Goal: Task Accomplishment & Management: Use online tool/utility

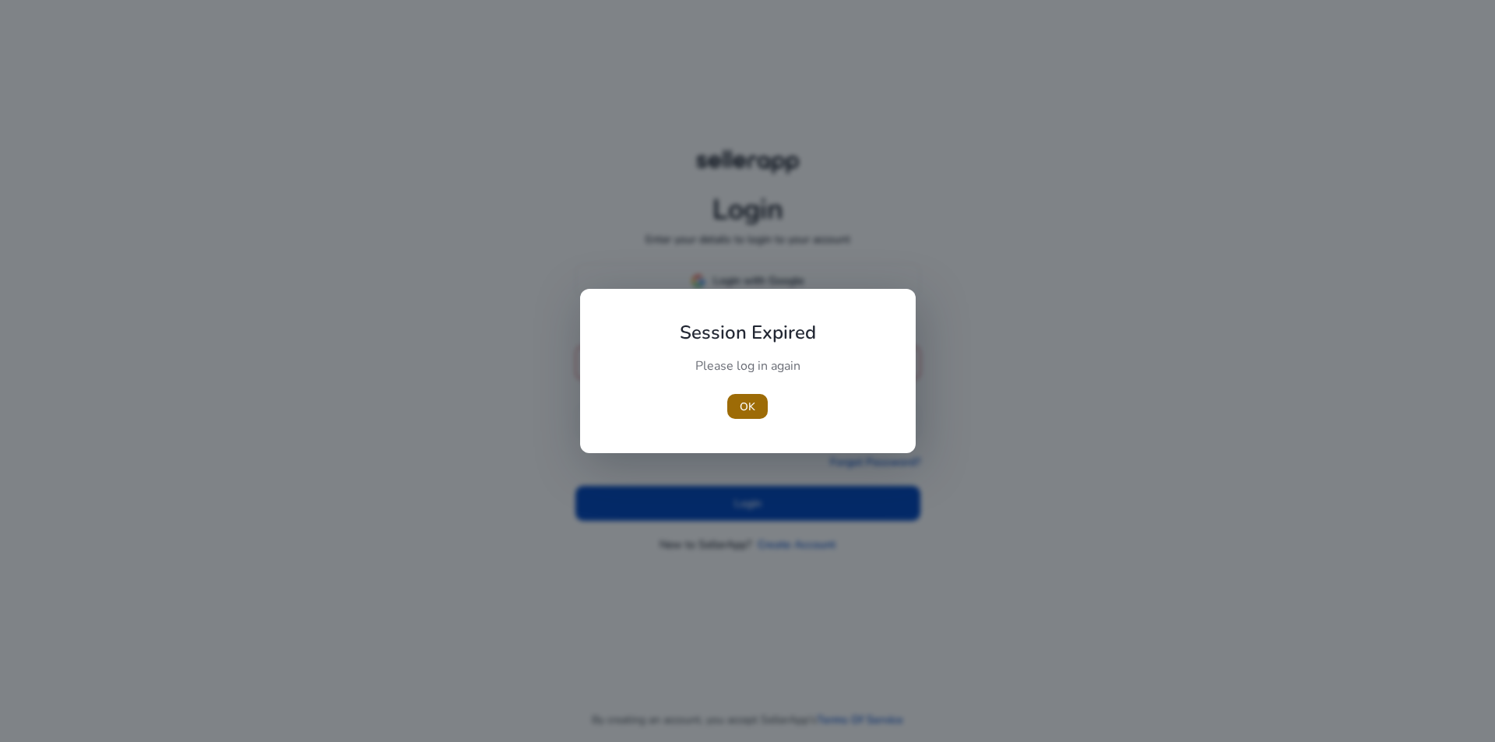
click at [759, 410] on span "button" at bounding box center [747, 406] width 41 height 37
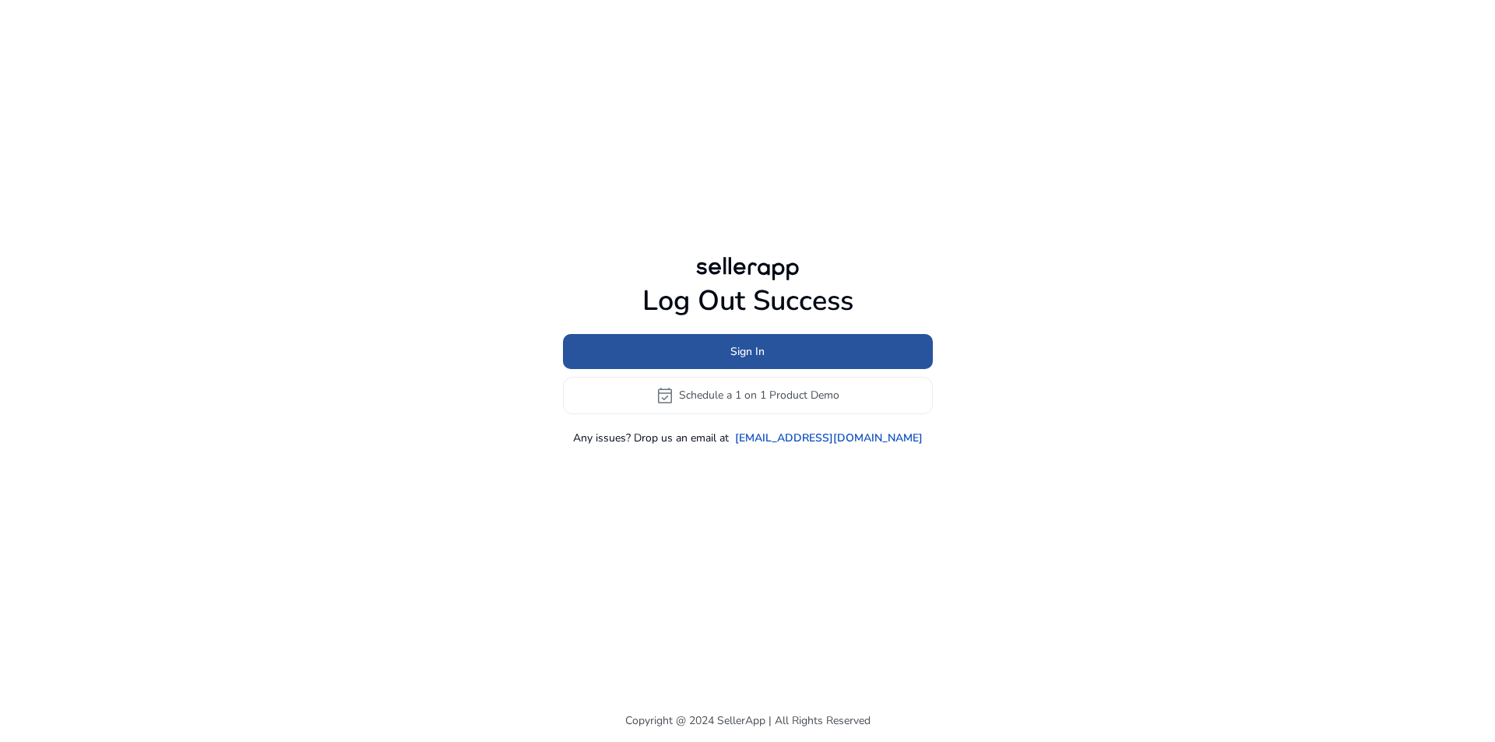
click at [770, 353] on span at bounding box center [748, 351] width 370 height 37
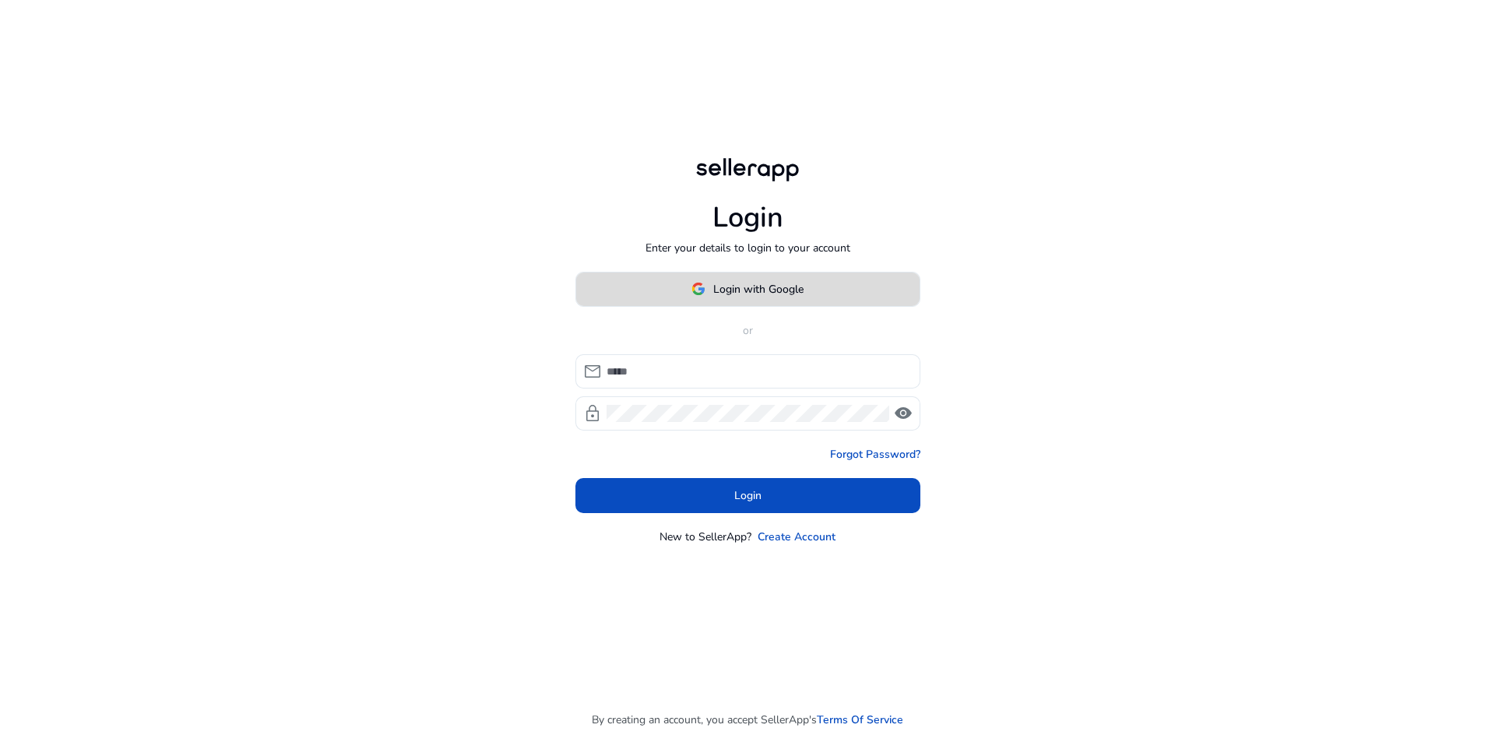
click at [758, 293] on span "Login with Google" at bounding box center [758, 289] width 90 height 16
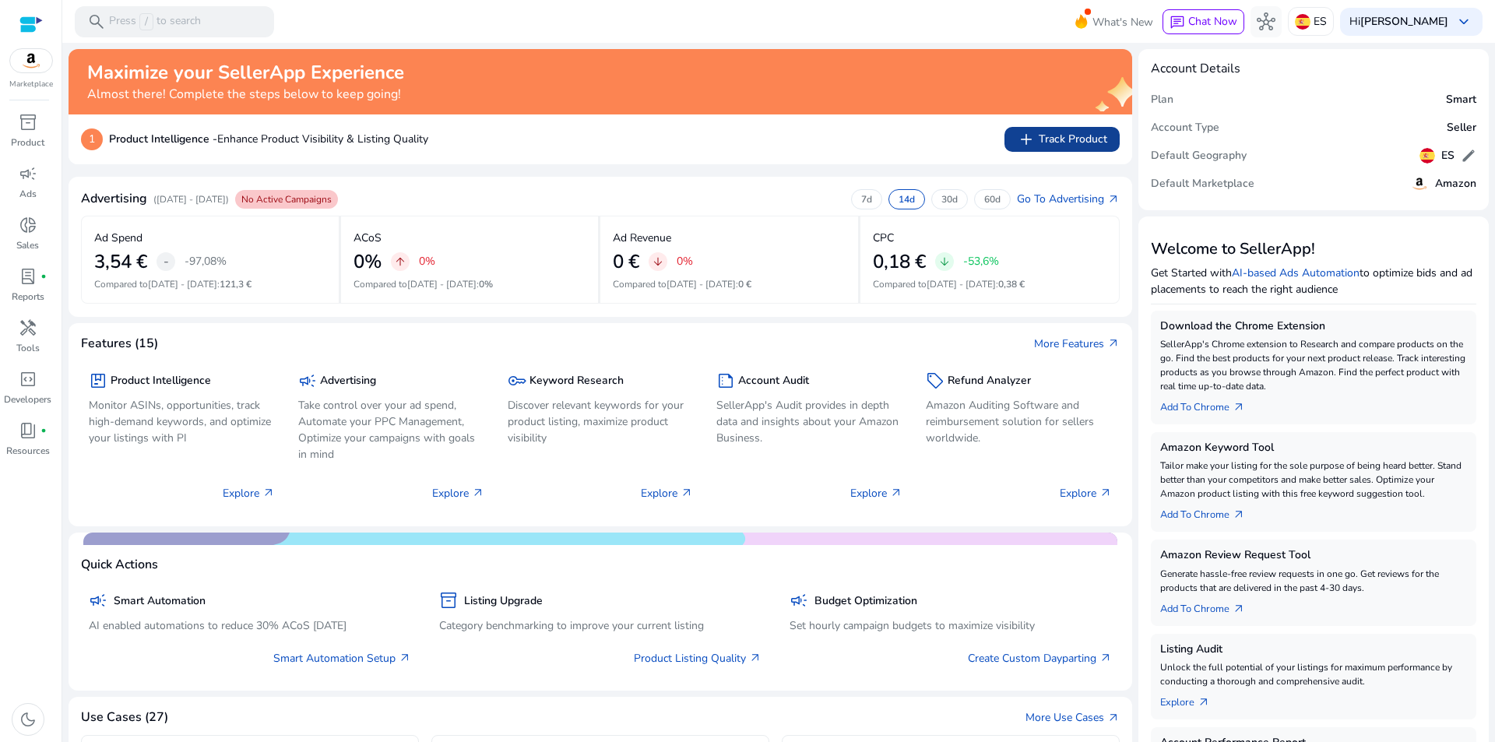
click at [1078, 139] on span "add Track Product" at bounding box center [1062, 139] width 90 height 19
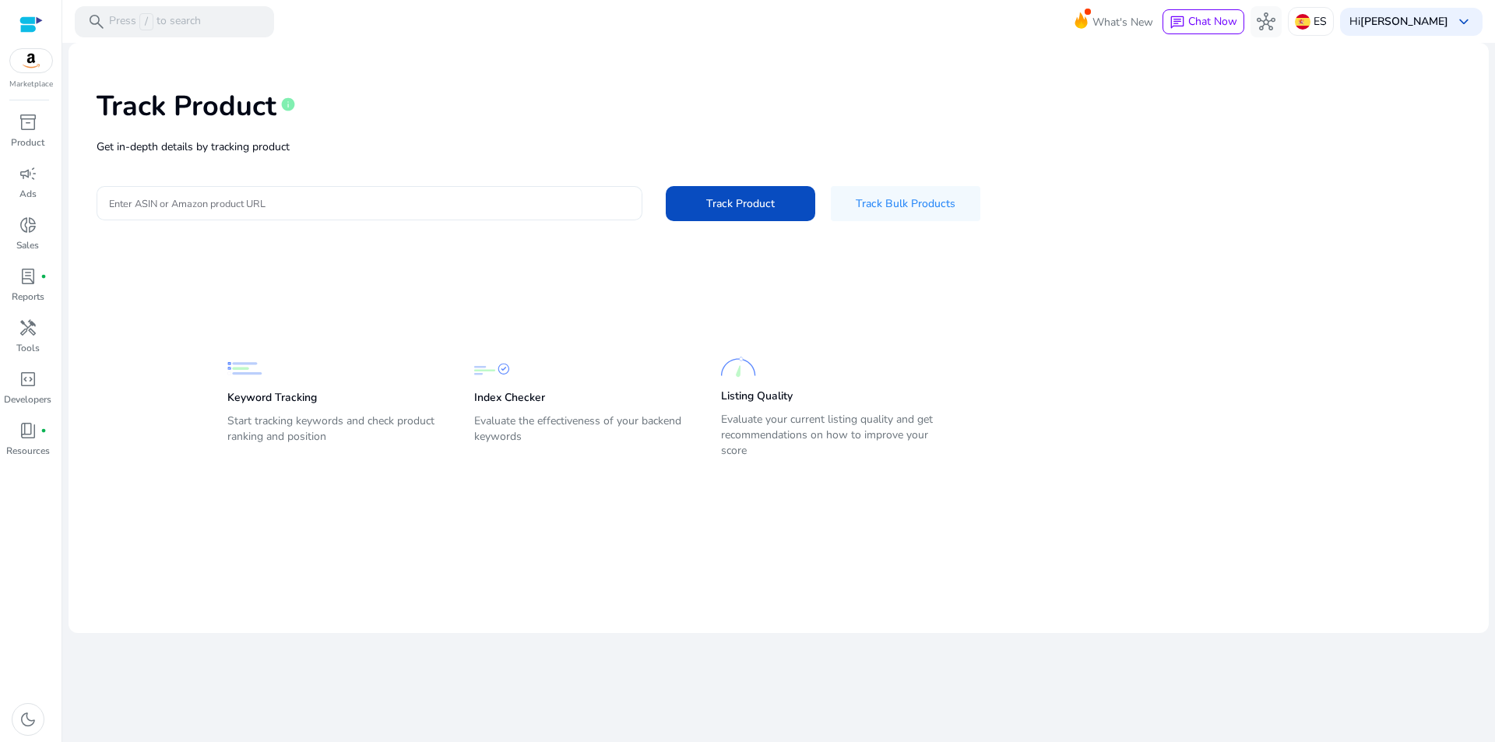
click at [277, 209] on input "Enter ASIN or Amazon product URL" at bounding box center [369, 203] width 521 height 17
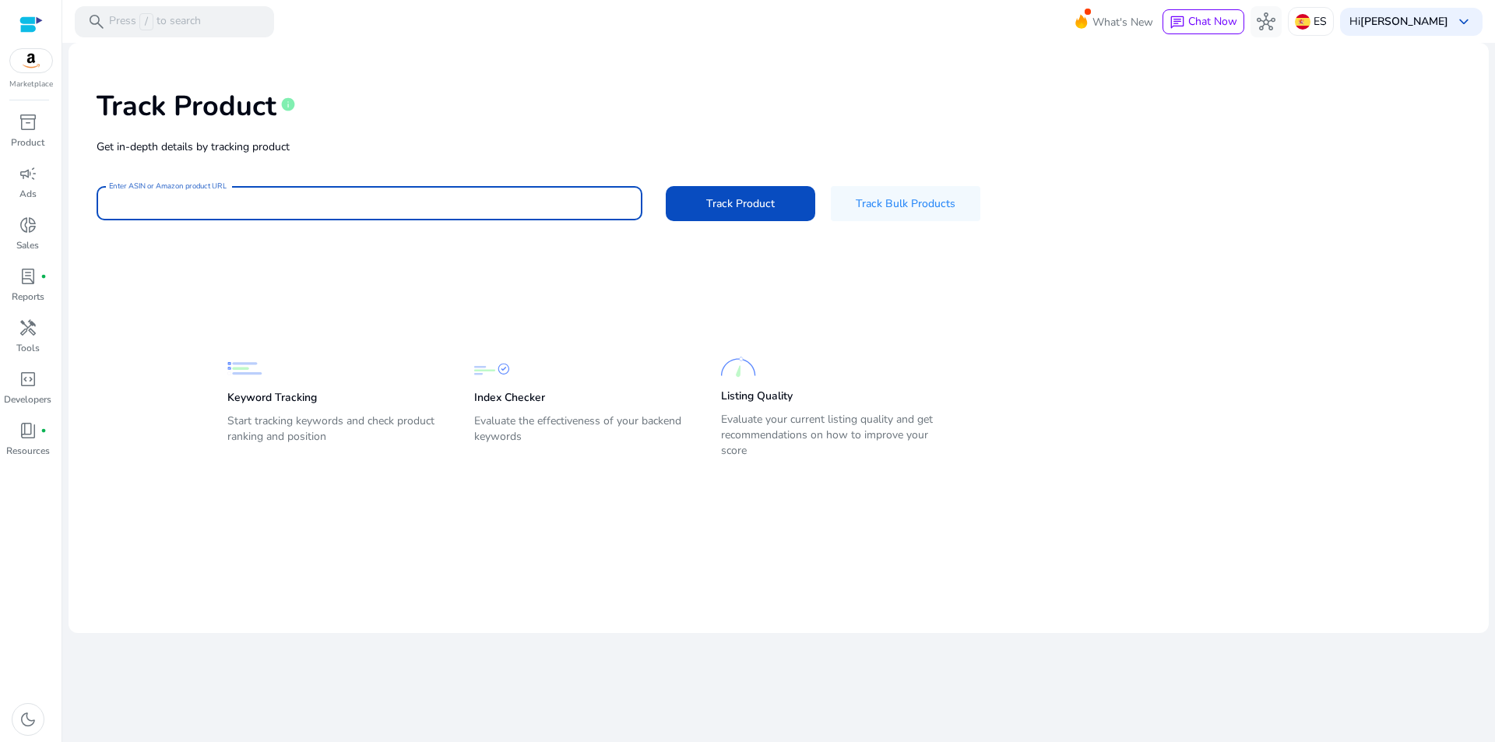
click at [294, 203] on input "Enter ASIN or Amazon product URL" at bounding box center [369, 203] width 521 height 17
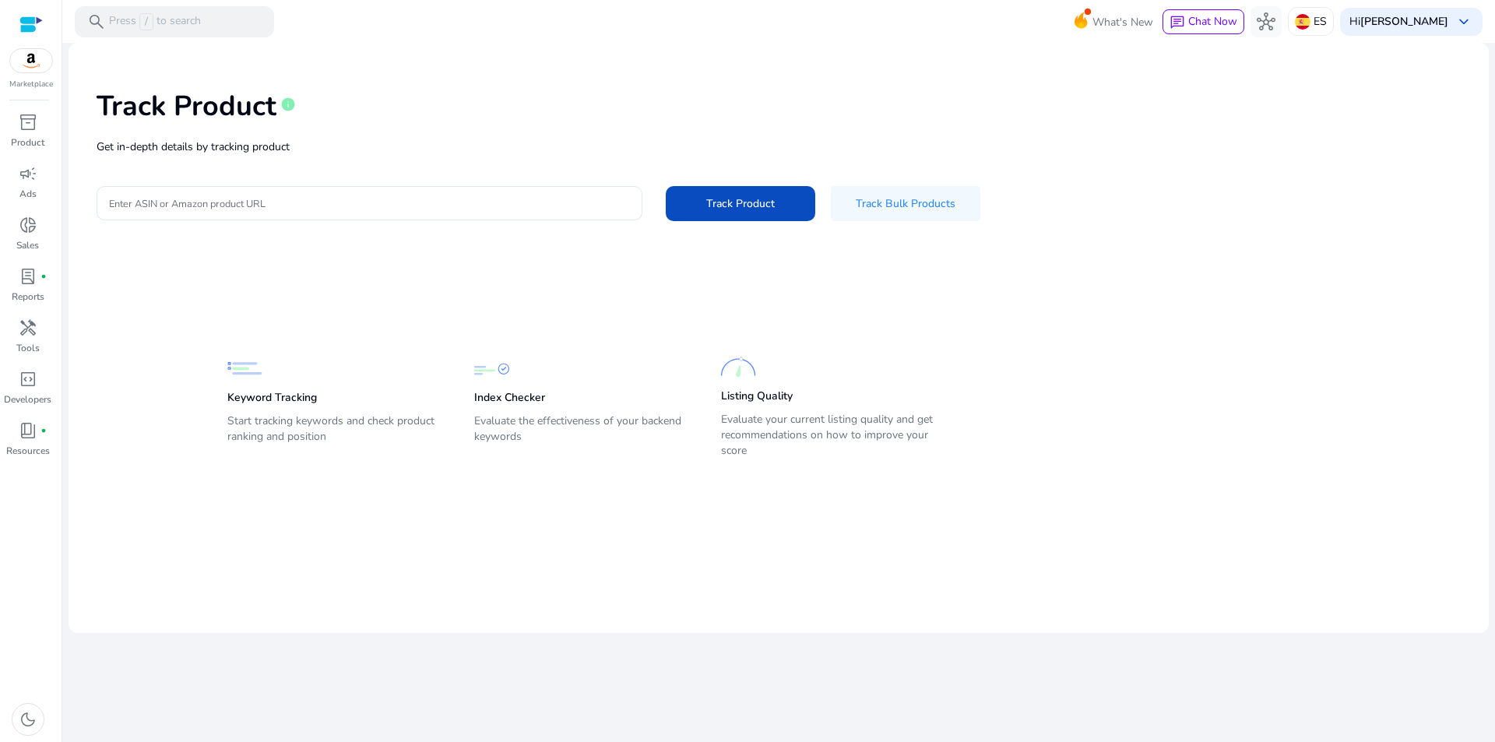
click at [403, 141] on p "Get in-depth details by tracking product" at bounding box center [779, 147] width 1365 height 16
drag, startPoint x: 93, startPoint y: 150, endPoint x: 301, endPoint y: 153, distance: 208.8
click at [301, 151] on div "Track Product info Get in-depth details by tracking product Enter ASIN or Amazo…" at bounding box center [779, 153] width 1396 height 197
click at [291, 155] on div at bounding box center [291, 155] width 0 height 0
click at [465, 140] on p "Get in-depth details by tracking product" at bounding box center [779, 147] width 1365 height 16
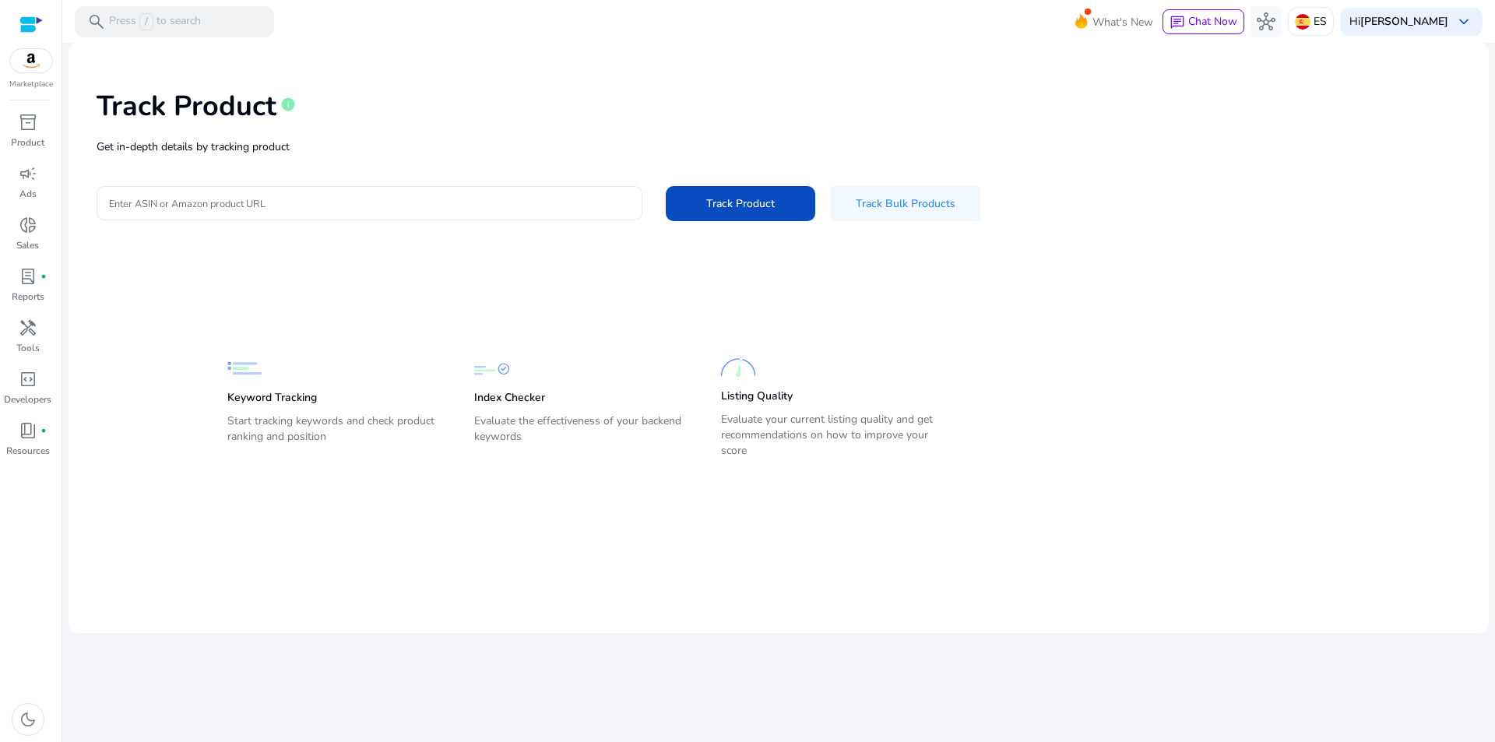
click at [169, 205] on input "Enter ASIN or Amazon product URL" at bounding box center [369, 203] width 521 height 17
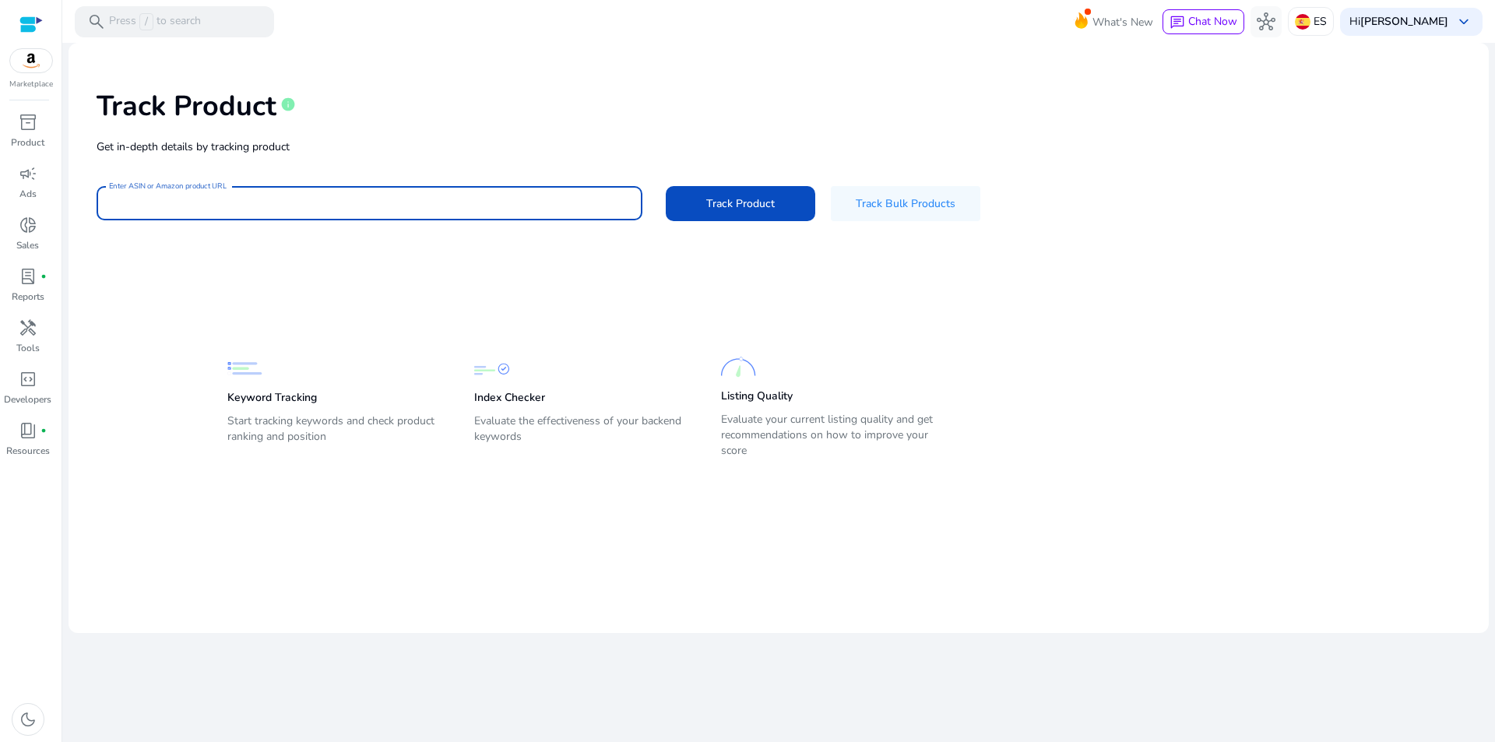
paste input "**********"
type input "**********"
click at [780, 199] on span at bounding box center [741, 203] width 150 height 37
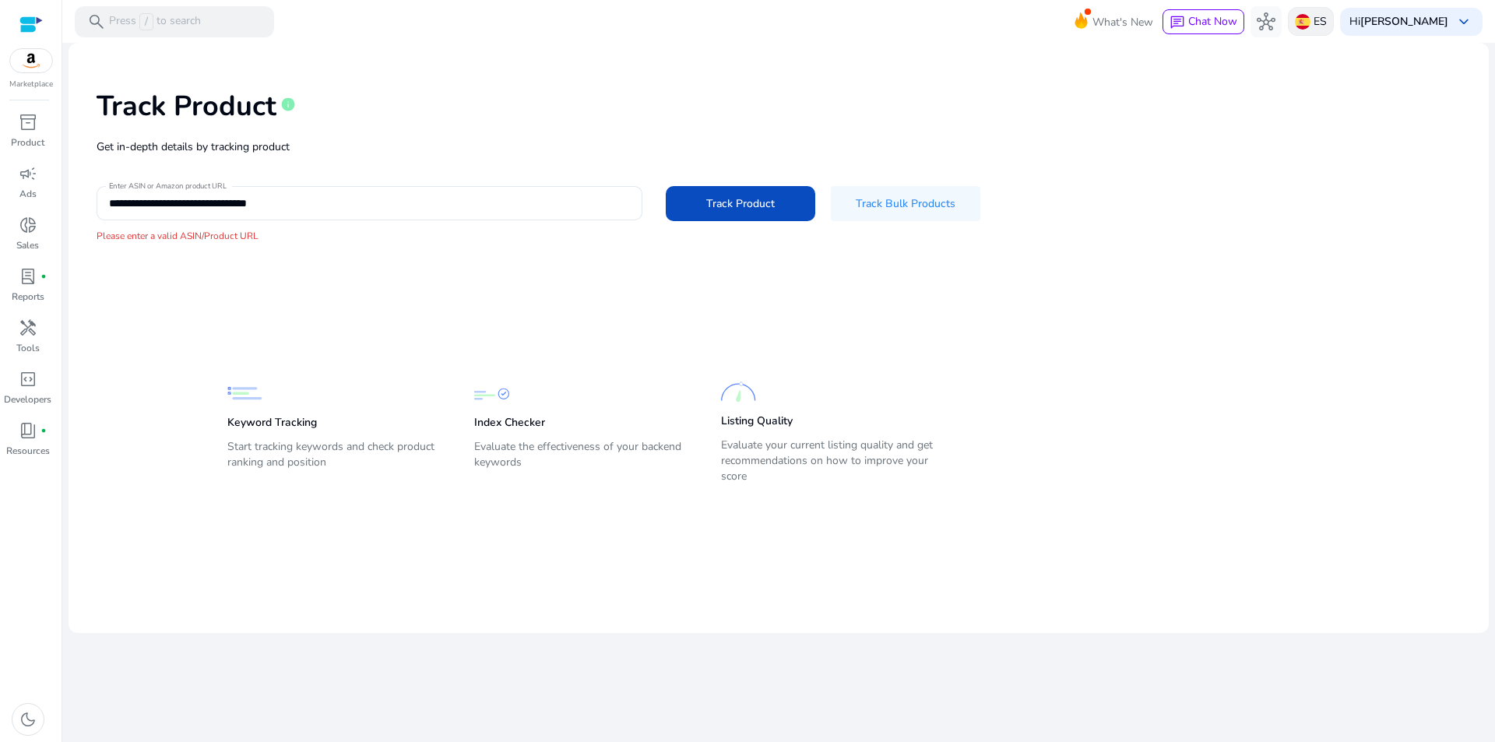
click at [1327, 20] on p "ES" at bounding box center [1320, 21] width 13 height 27
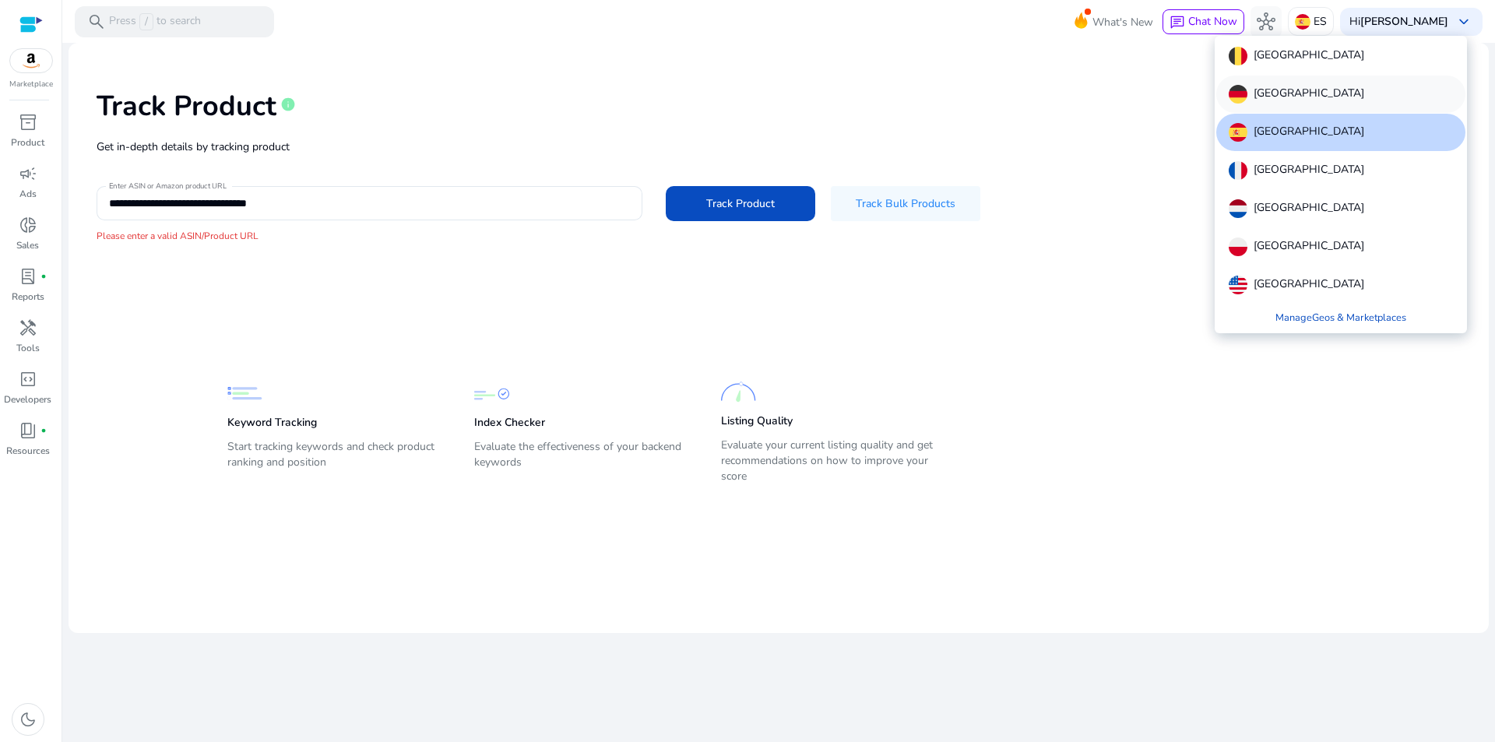
click at [1277, 94] on p "[GEOGRAPHIC_DATA]" at bounding box center [1309, 94] width 111 height 19
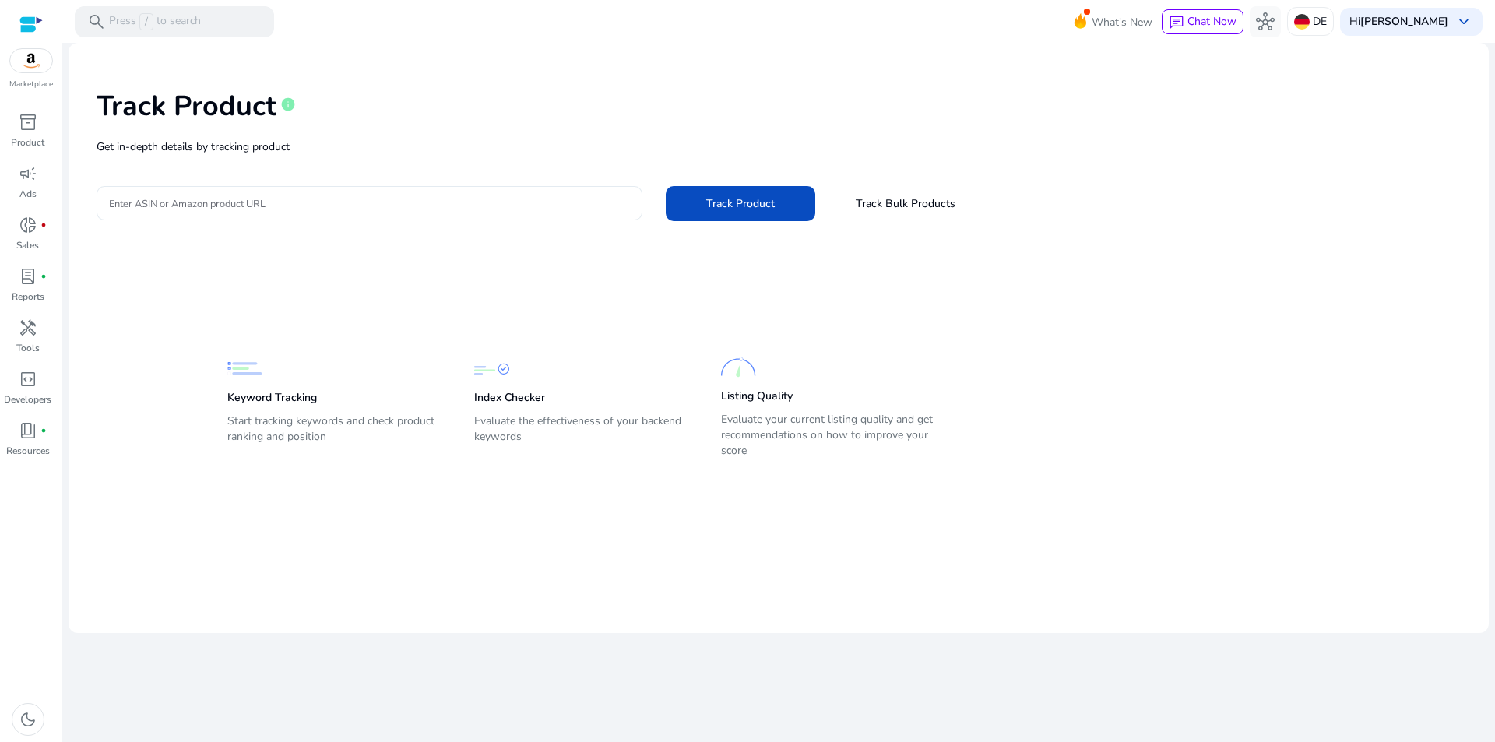
click at [185, 202] on input "Enter ASIN or Amazon product URL" at bounding box center [369, 203] width 521 height 17
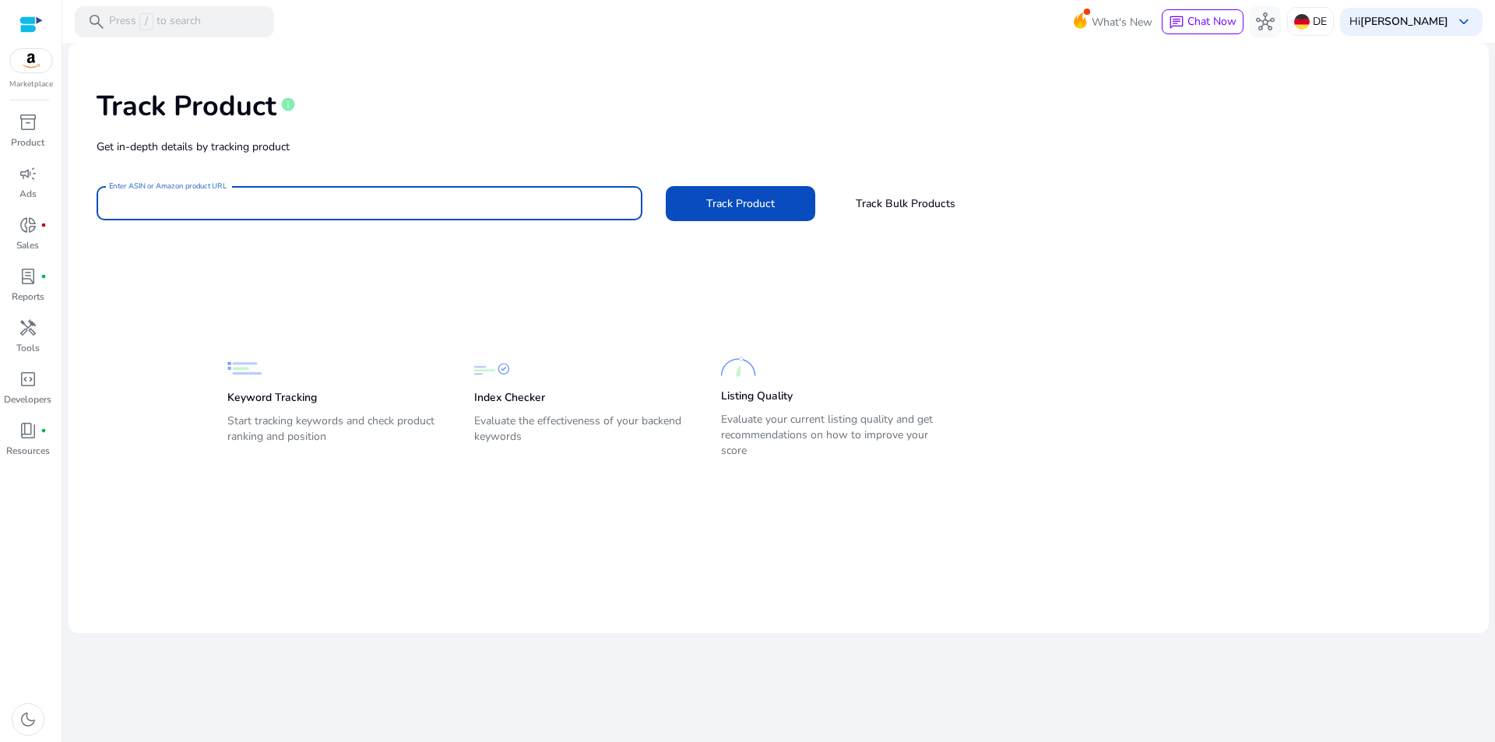
paste input "**********"
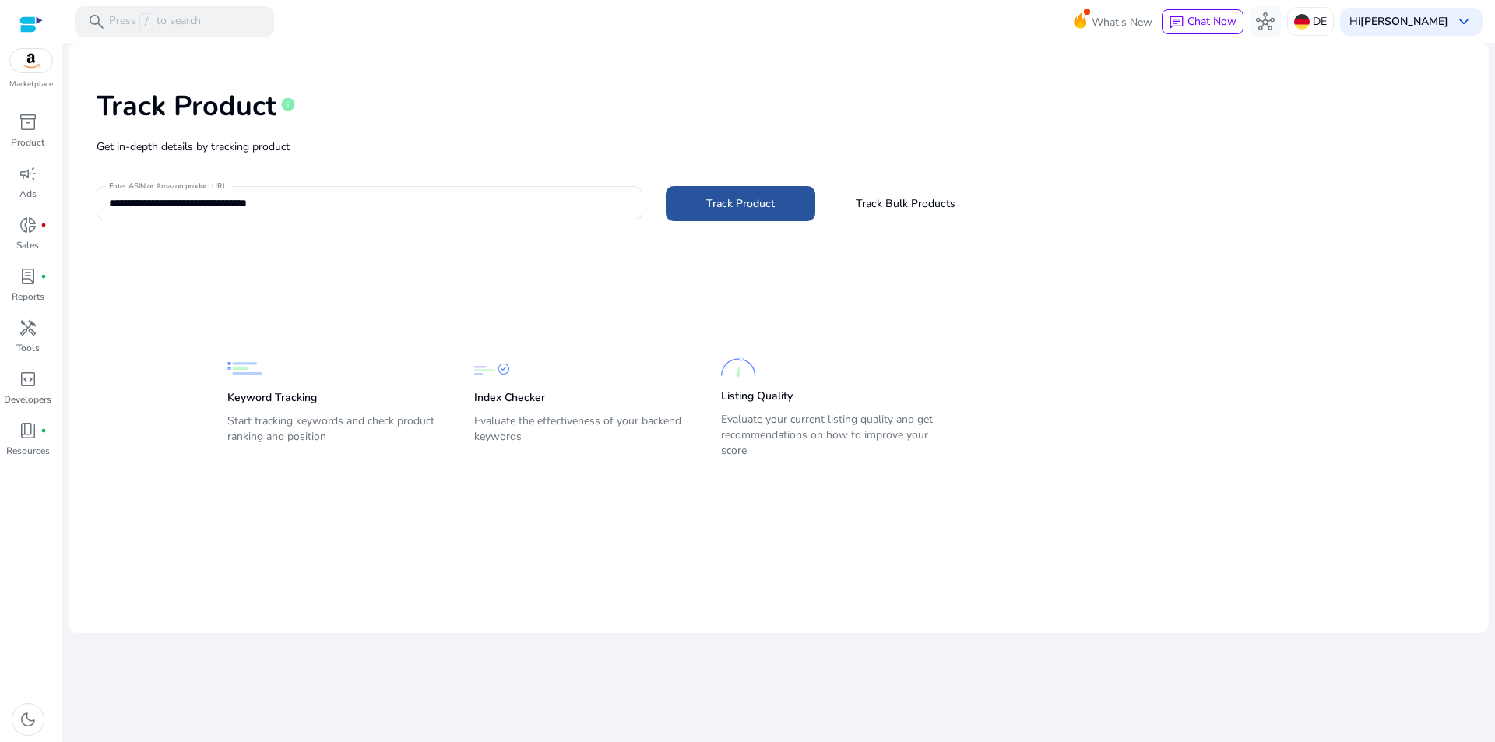
click at [787, 204] on span at bounding box center [741, 203] width 150 height 37
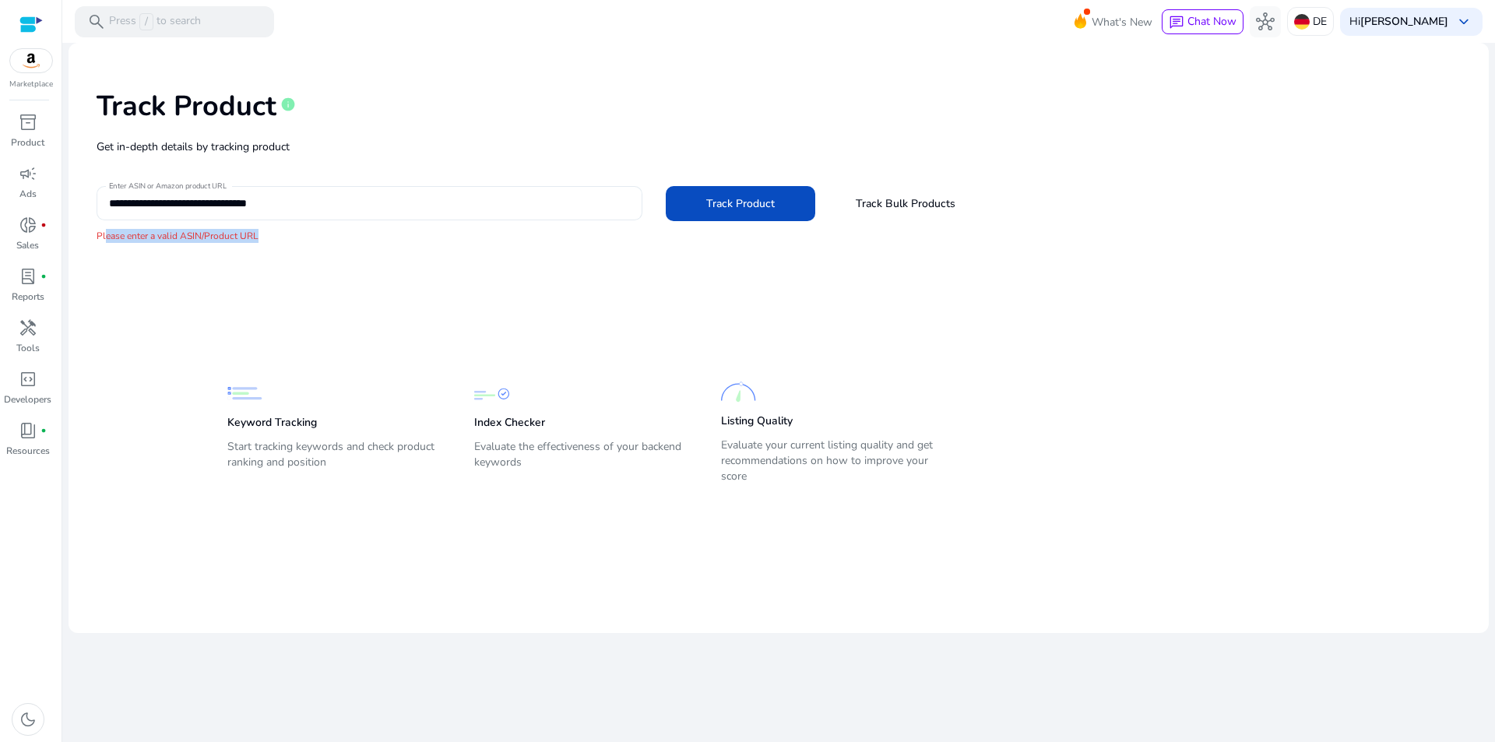
drag, startPoint x: 188, startPoint y: 237, endPoint x: 284, endPoint y: 211, distance: 99.9
click at [388, 237] on p "Please enter a valid ASIN/Product URL" at bounding box center [779, 236] width 1365 height 14
click at [211, 210] on input "**********" at bounding box center [369, 203] width 521 height 17
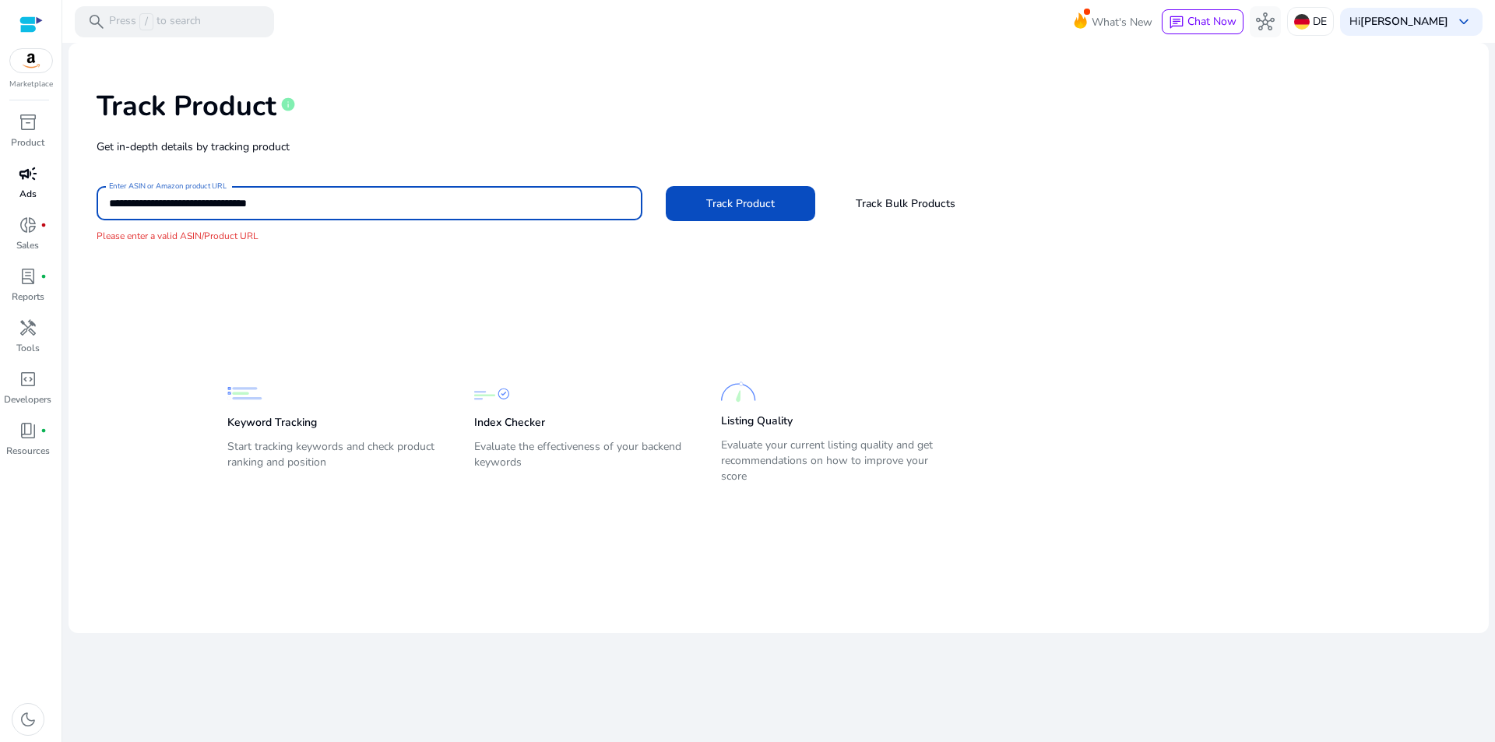
drag, startPoint x: 228, startPoint y: 201, endPoint x: 16, endPoint y: 202, distance: 211.9
click at [16, 202] on mat-sidenav-container "**********" at bounding box center [747, 371] width 1495 height 742
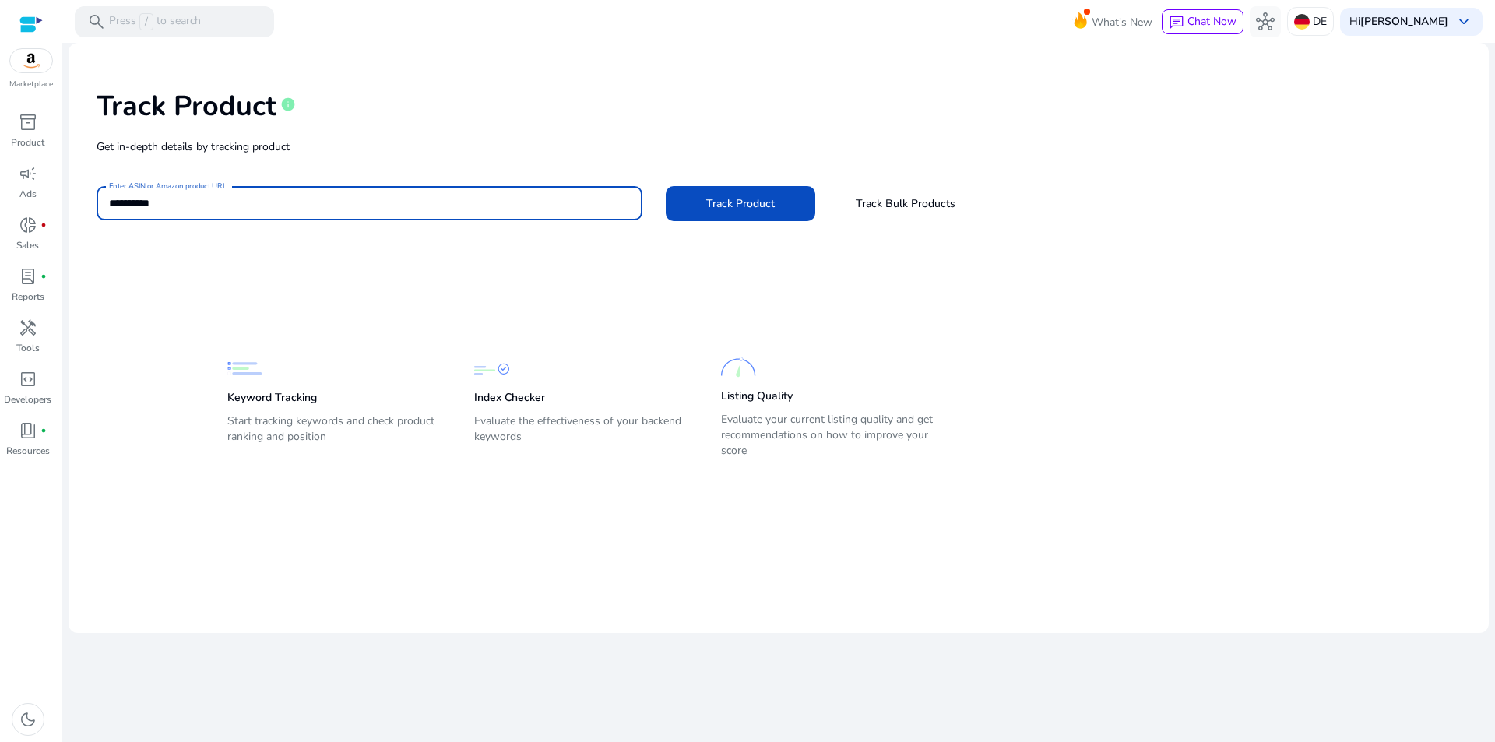
click at [560, 197] on input "**********" at bounding box center [369, 203] width 521 height 17
type input "**********"
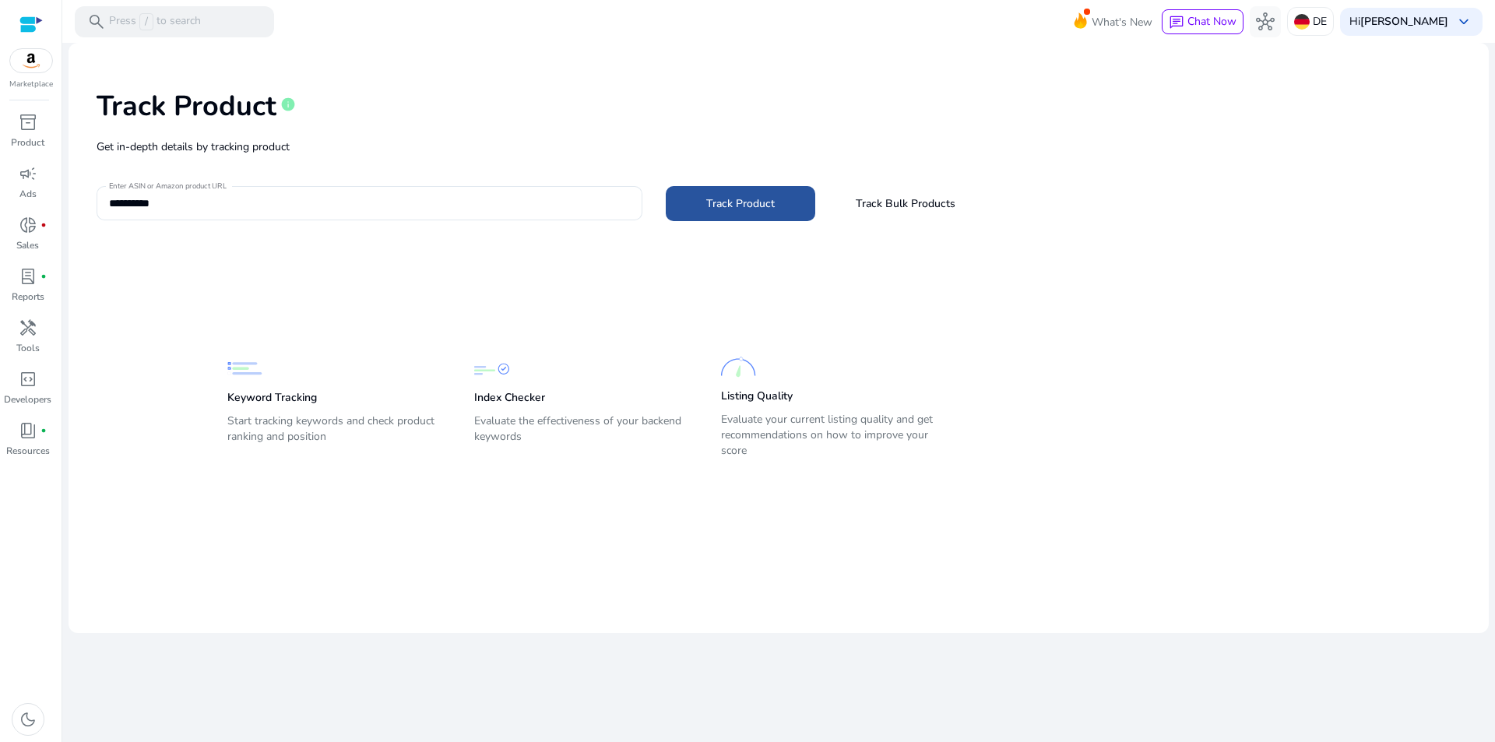
click at [750, 195] on span "Track Product" at bounding box center [740, 203] width 69 height 16
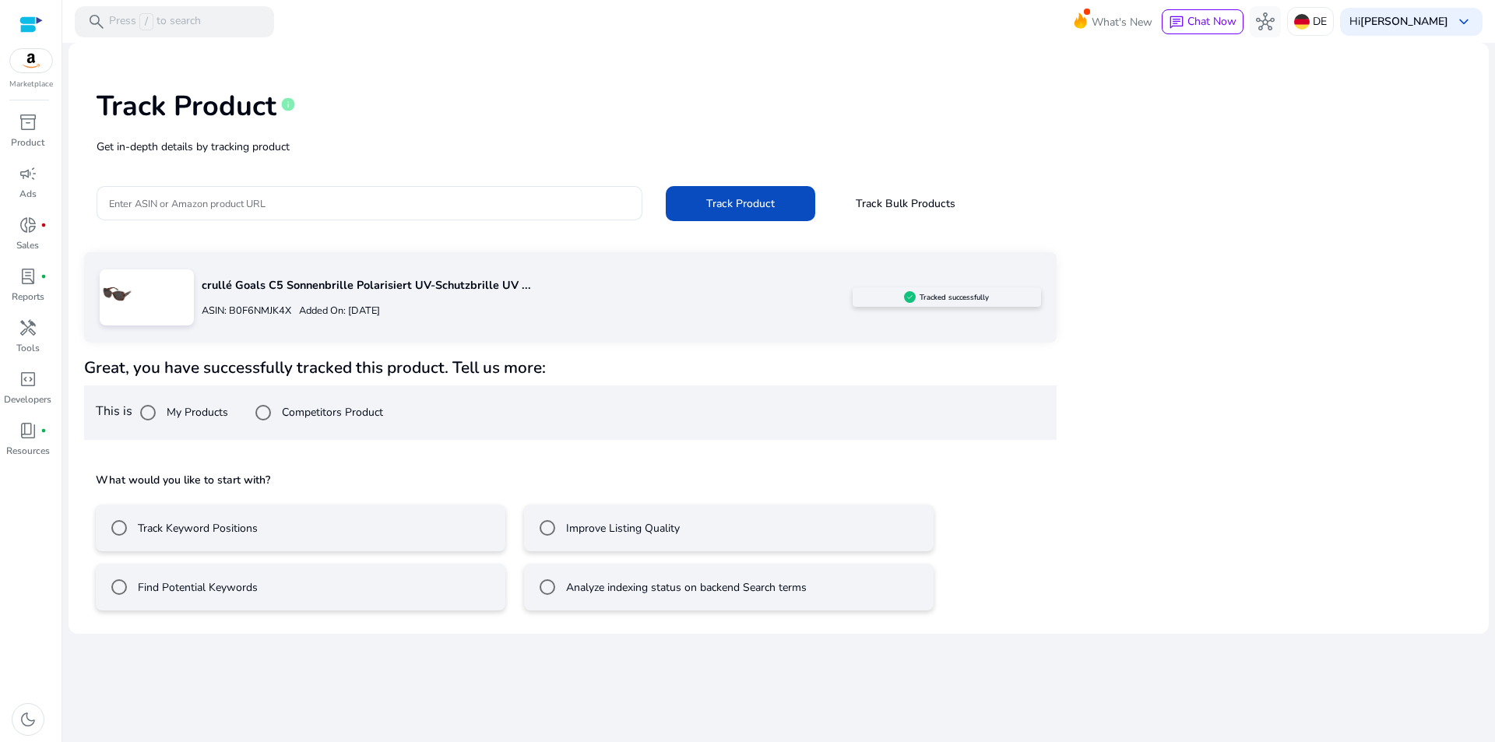
click at [192, 529] on label "Track Keyword Positions" at bounding box center [196, 528] width 123 height 16
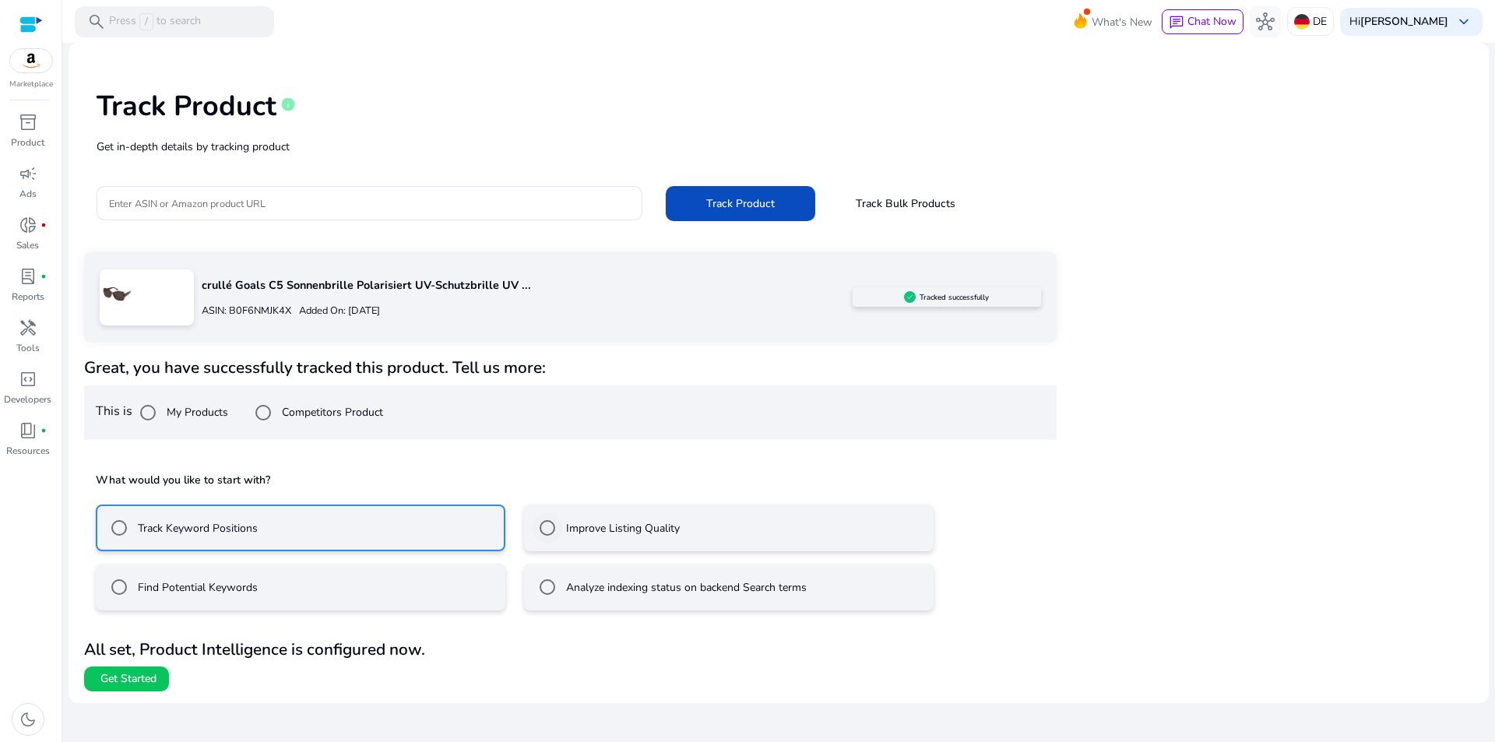
click at [670, 531] on label "Improve Listing Quality" at bounding box center [621, 528] width 117 height 16
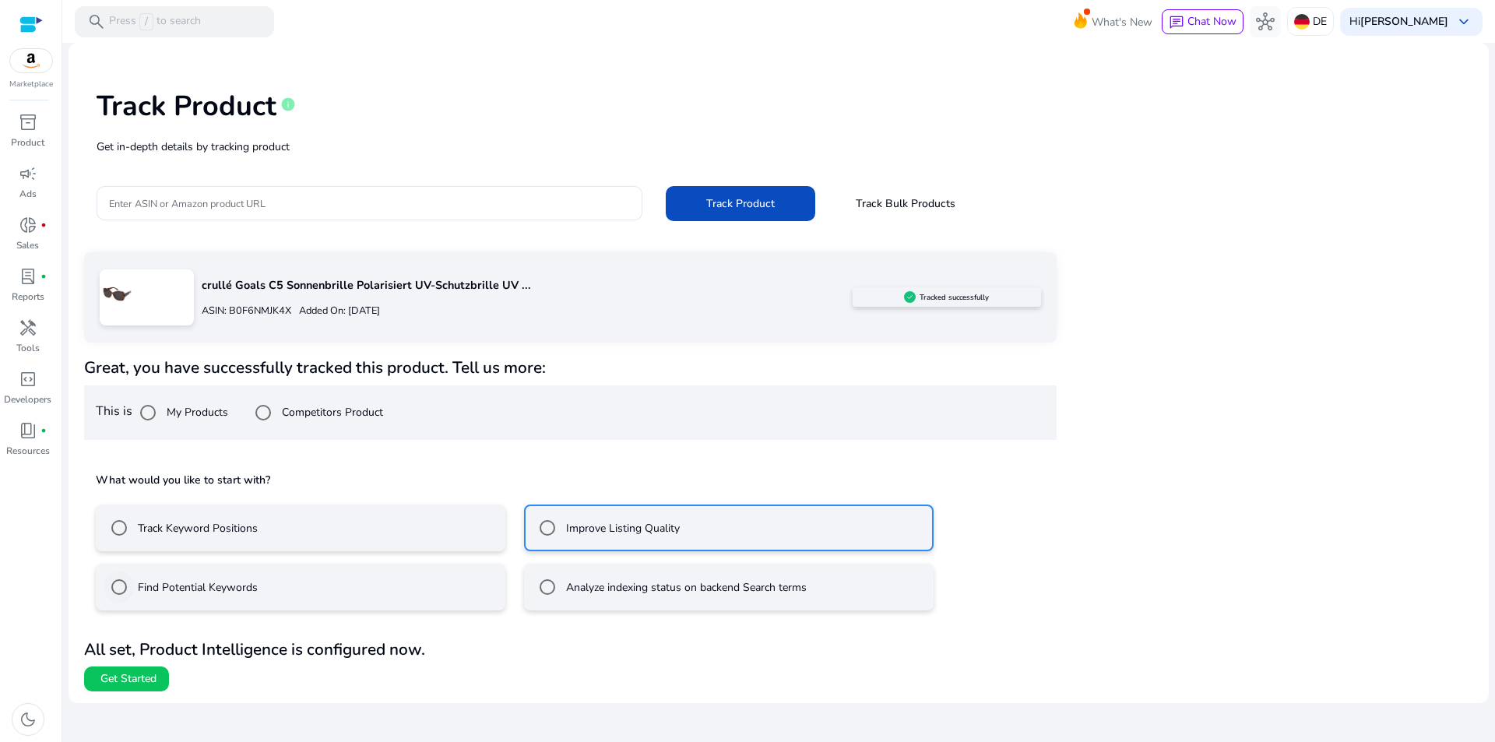
click at [205, 593] on label "Find Potential Keywords" at bounding box center [196, 587] width 123 height 16
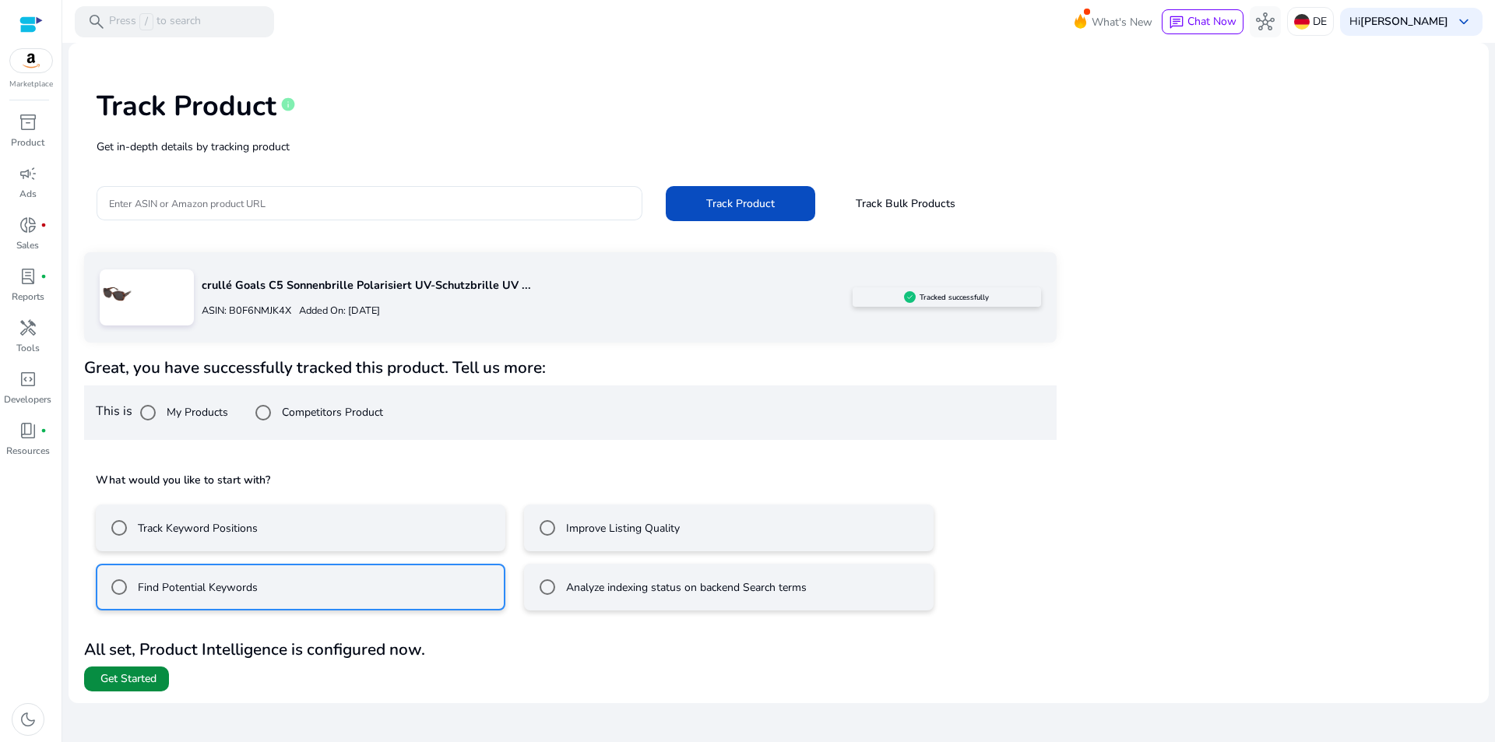
click at [129, 679] on span "Get Started" at bounding box center [128, 679] width 56 height 16
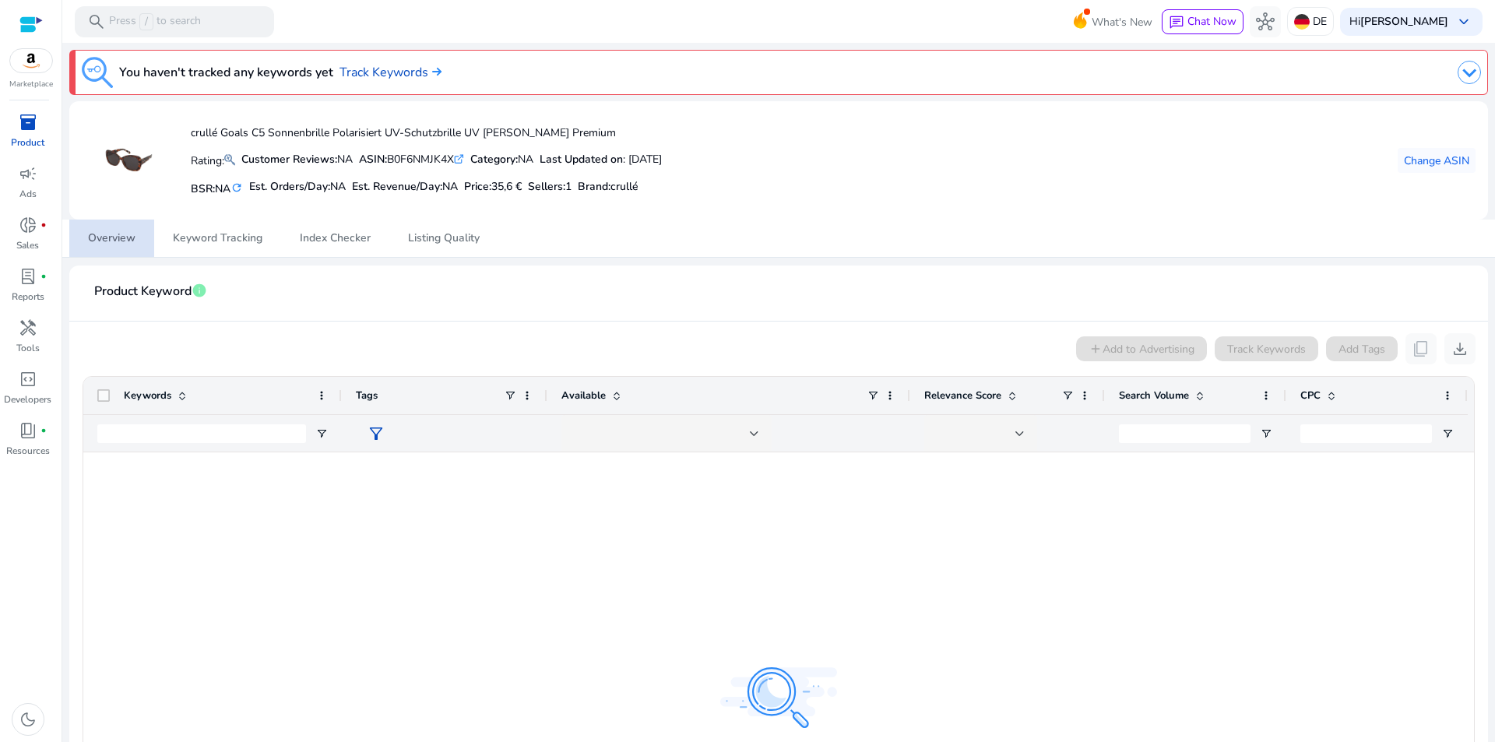
click at [102, 235] on span "Overview" at bounding box center [112, 238] width 48 height 11
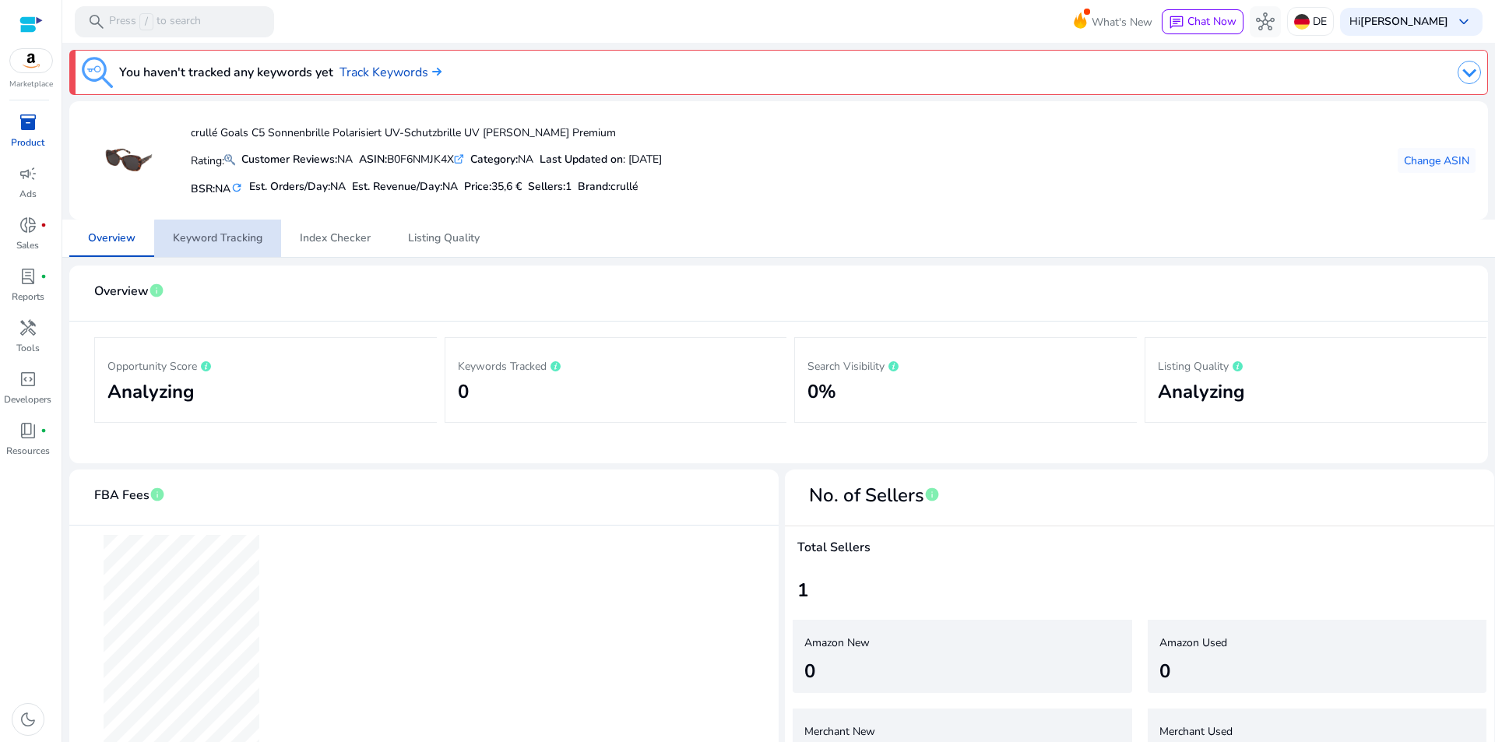
click at [233, 240] on span "Keyword Tracking" at bounding box center [218, 238] width 90 height 11
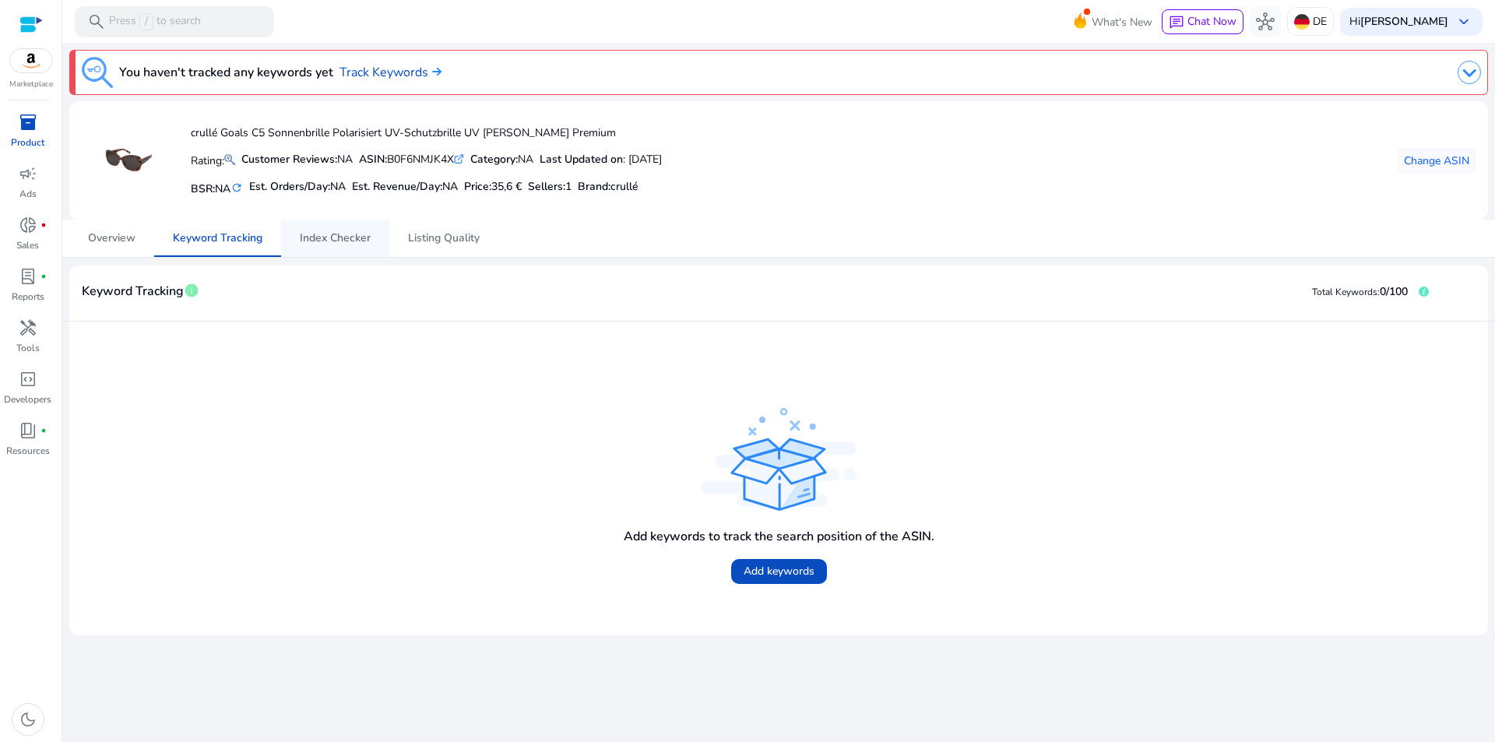
click at [349, 238] on span "Index Checker" at bounding box center [335, 238] width 71 height 11
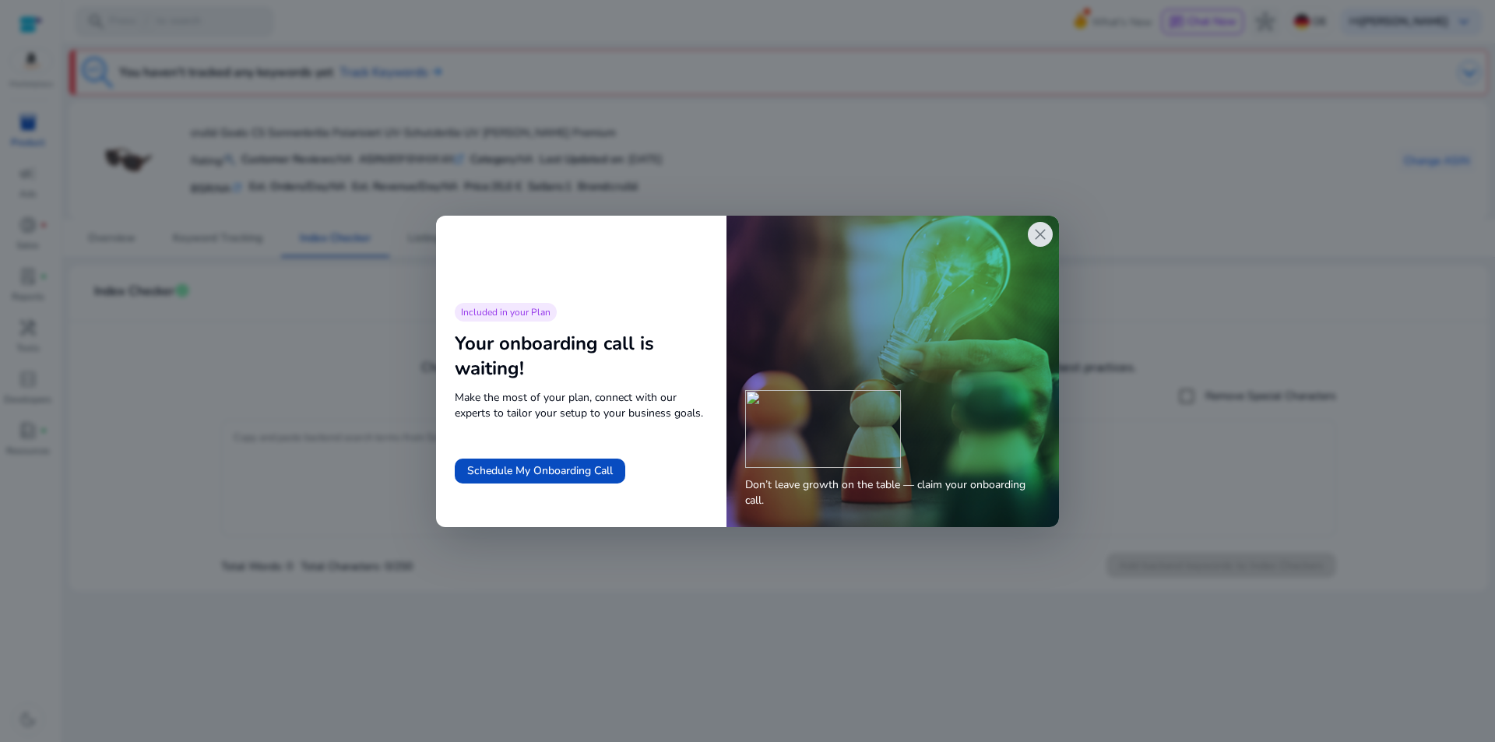
click at [1045, 228] on span "close" at bounding box center [1040, 234] width 19 height 19
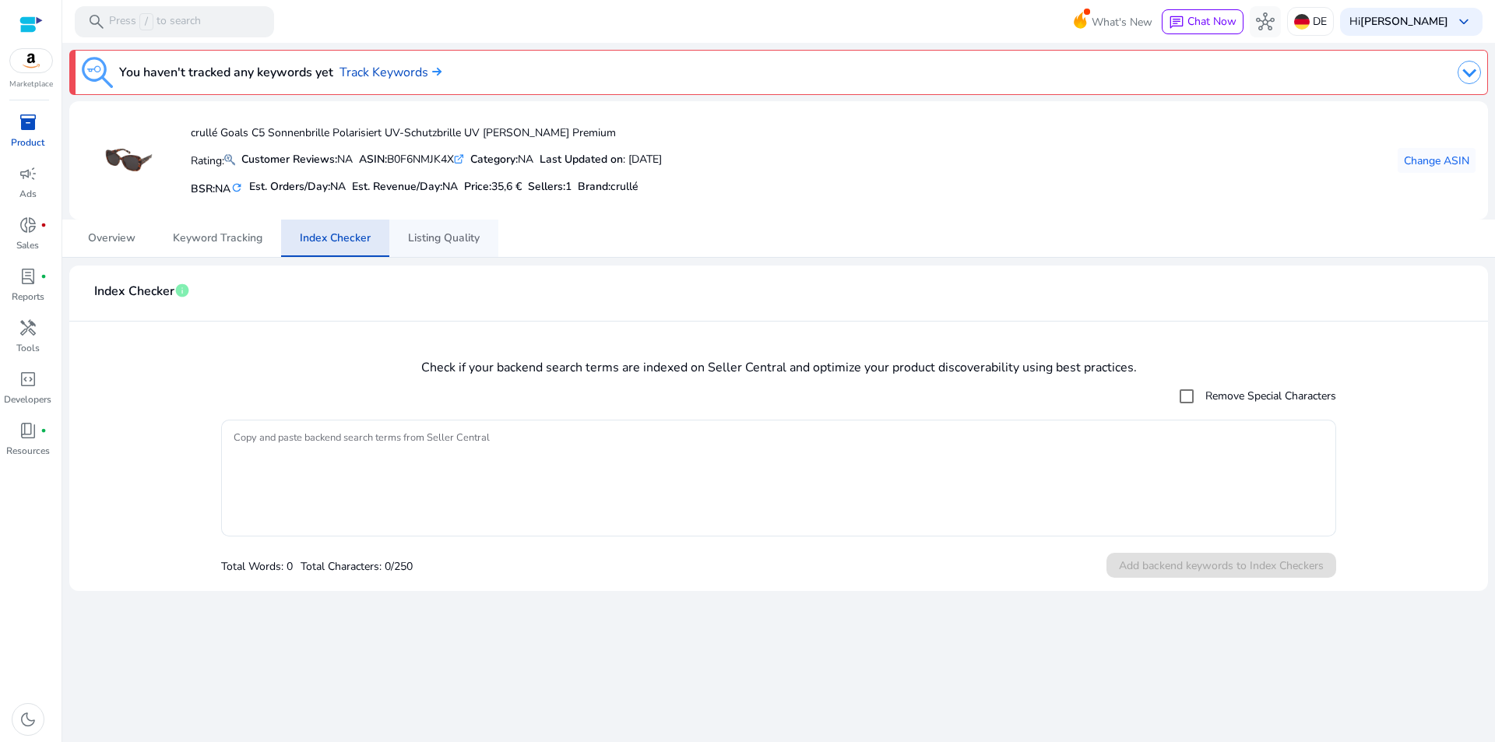
click at [437, 233] on span "Listing Quality" at bounding box center [444, 238] width 72 height 11
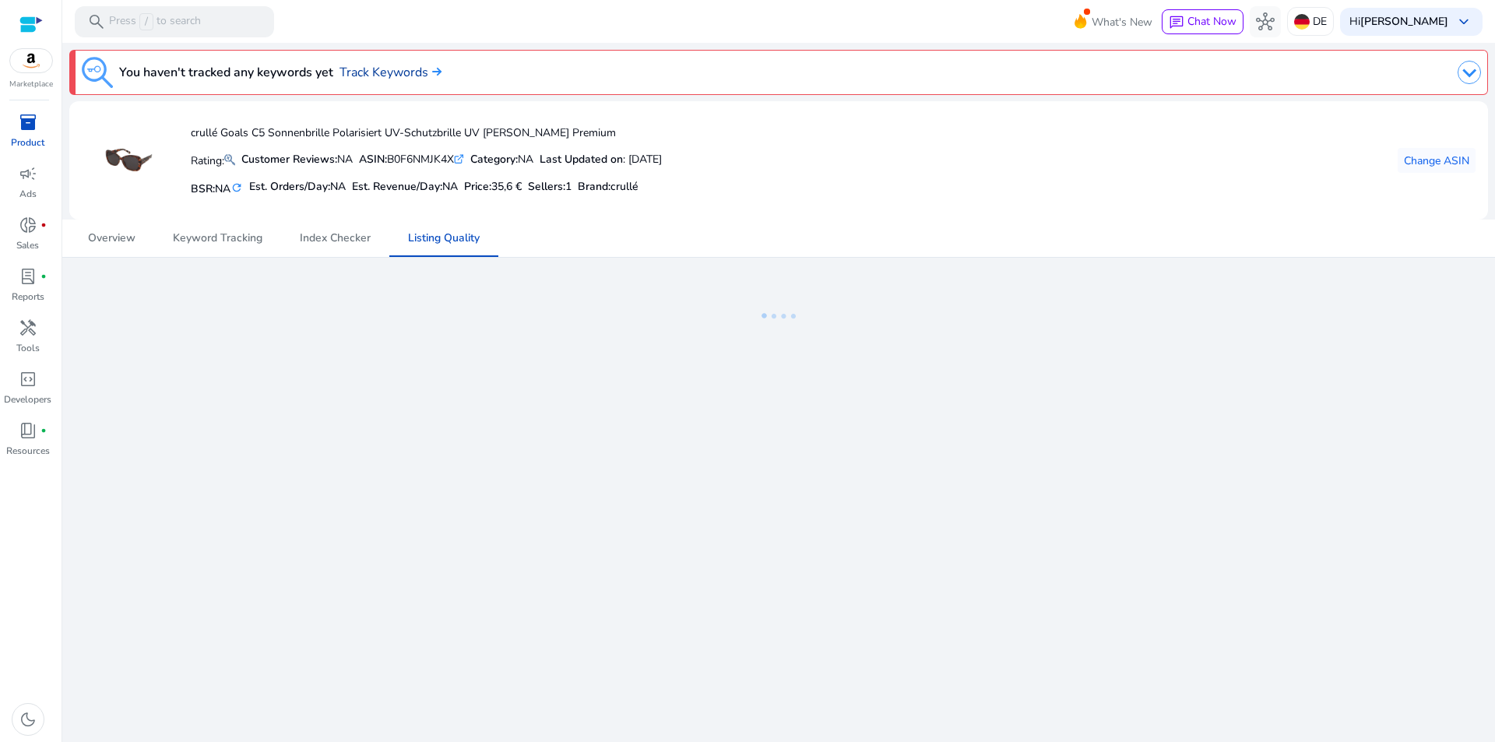
click at [383, 72] on link "Track Keywords" at bounding box center [391, 72] width 102 height 19
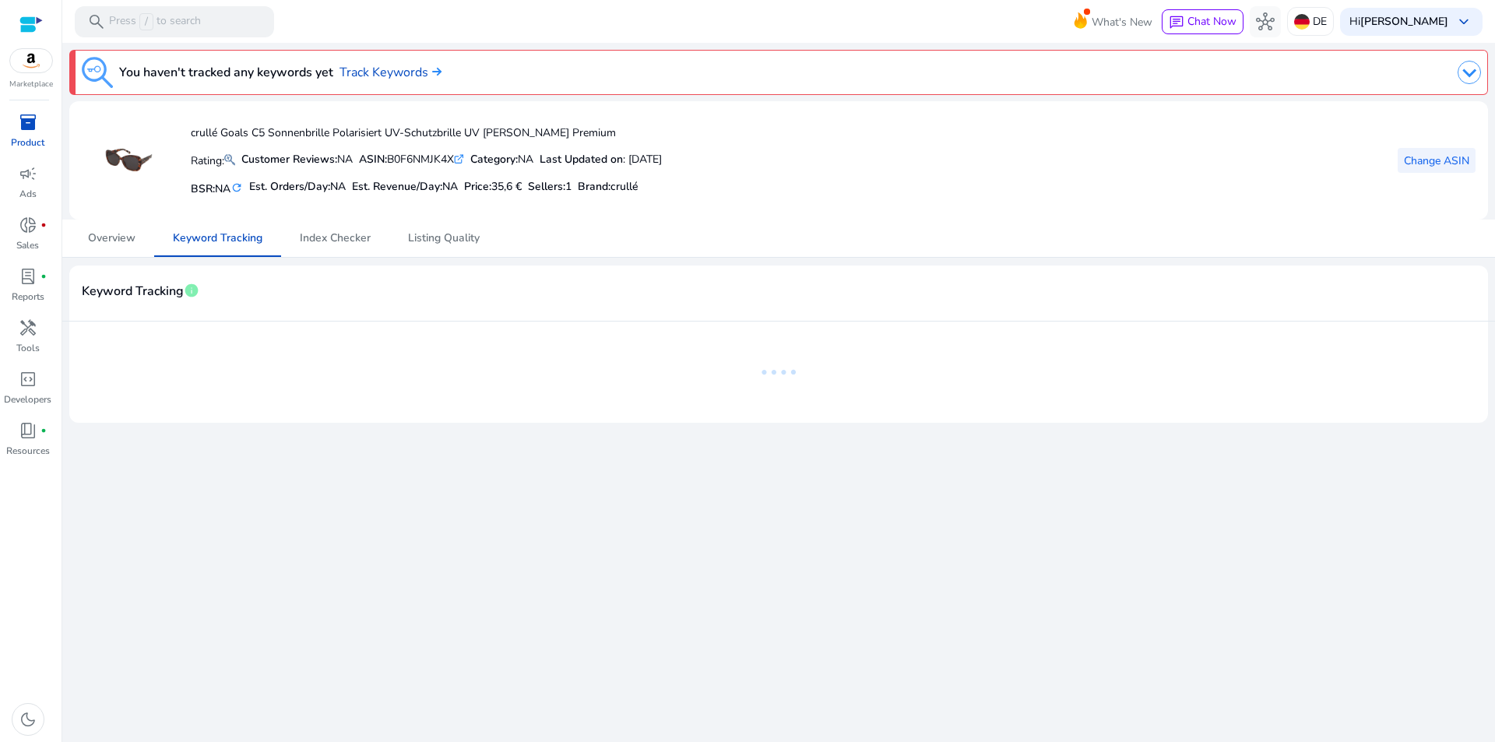
click at [1437, 162] on span "Change ASIN" at bounding box center [1436, 161] width 65 height 16
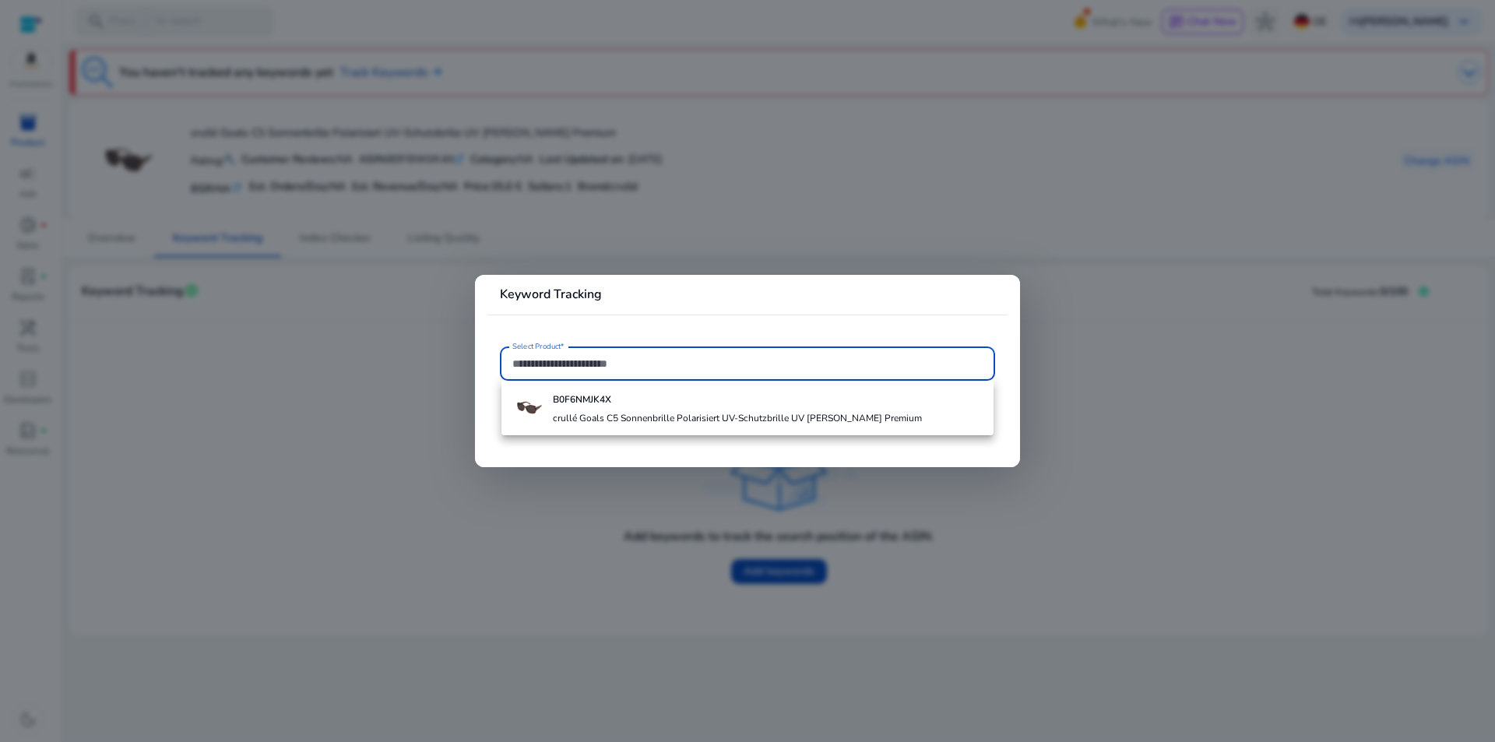
click at [756, 220] on div at bounding box center [747, 371] width 1495 height 742
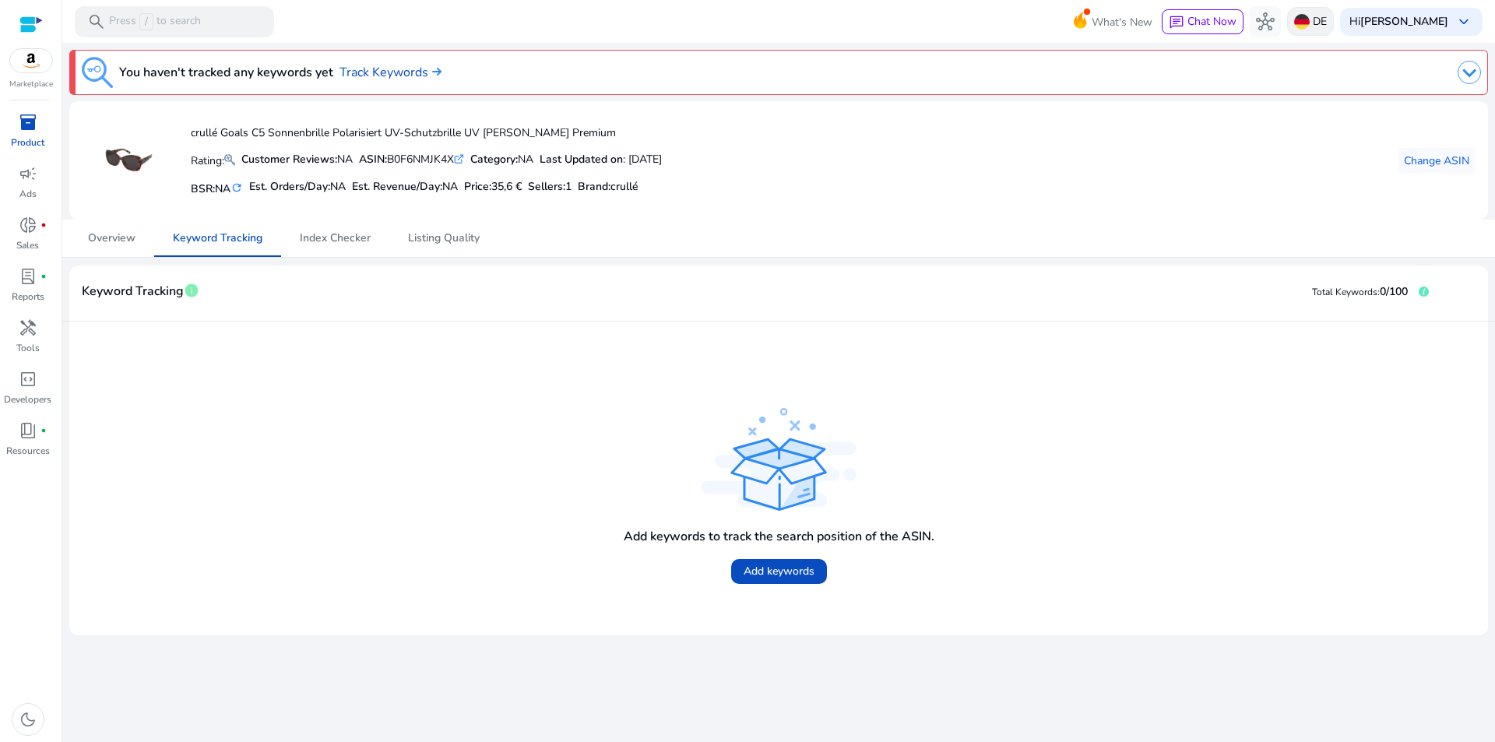
click at [1327, 19] on p "DE" at bounding box center [1320, 21] width 14 height 27
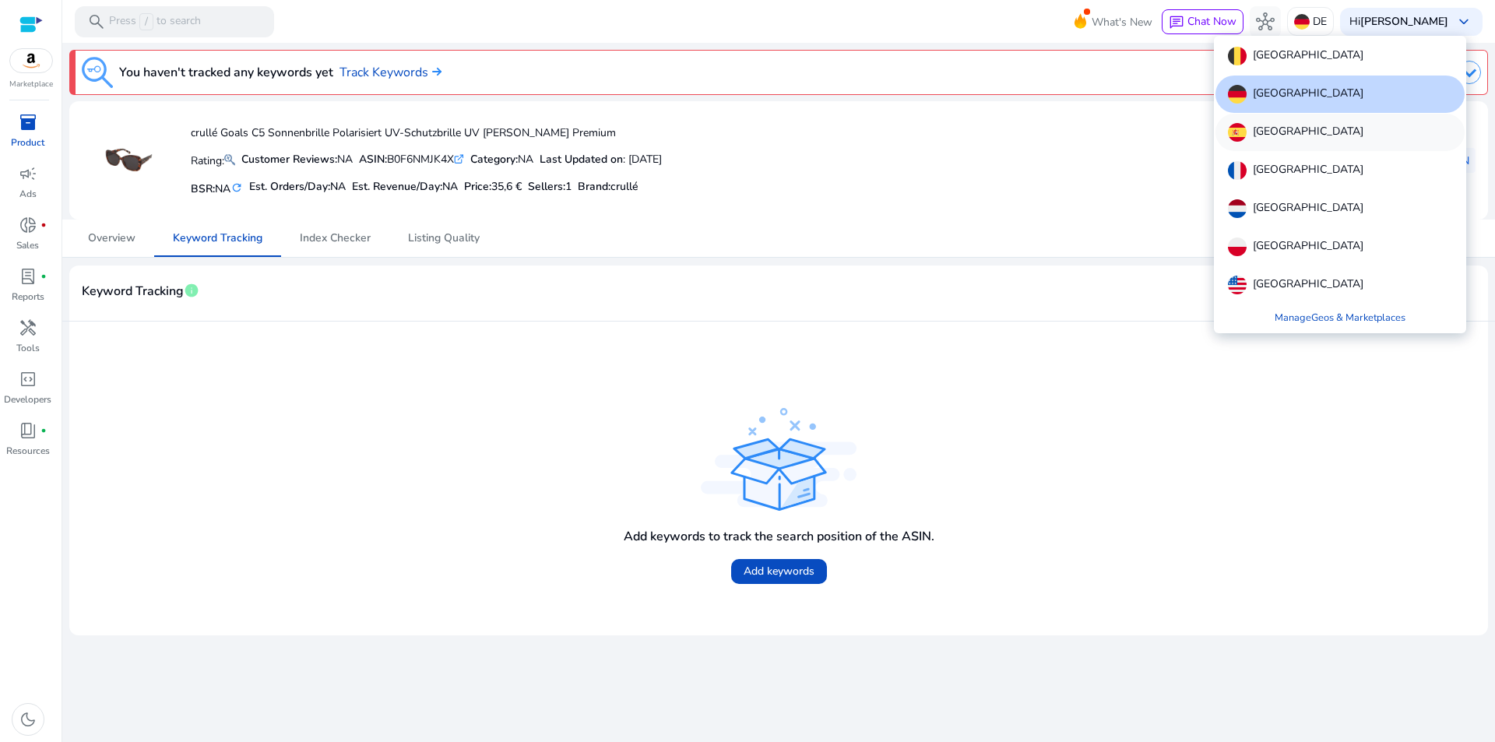
click at [1267, 124] on p "[GEOGRAPHIC_DATA]" at bounding box center [1308, 132] width 111 height 19
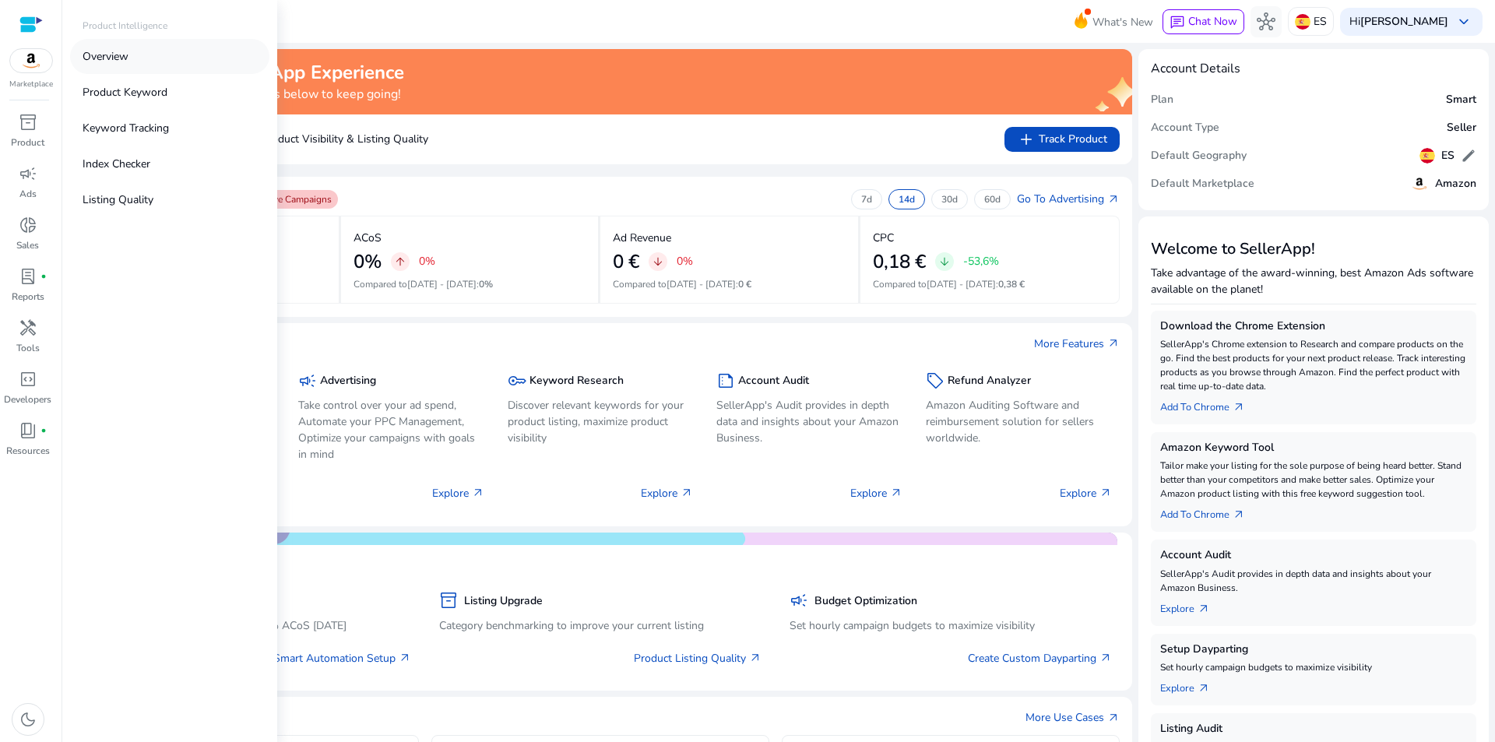
click at [111, 60] on p "Overview" at bounding box center [106, 56] width 46 height 16
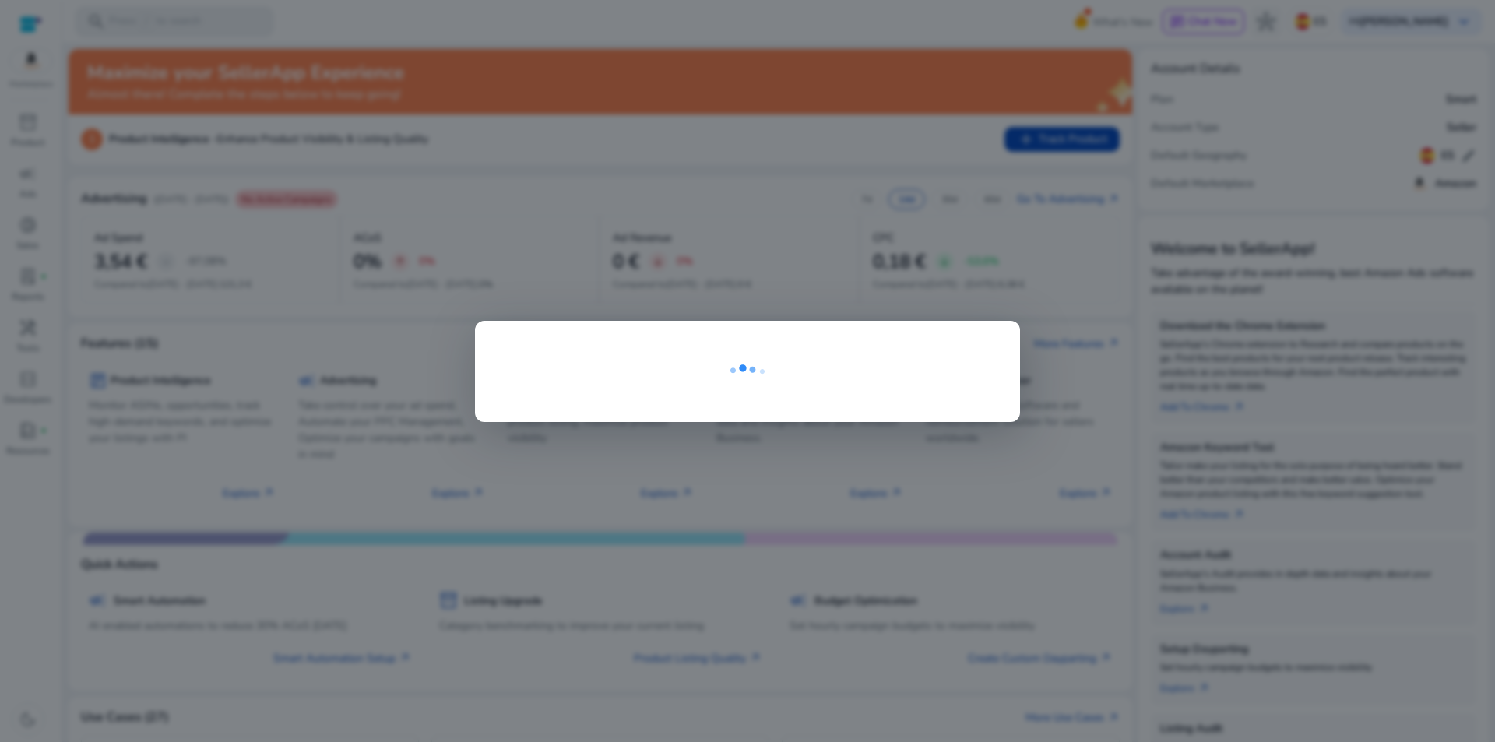
click at [813, 278] on div at bounding box center [747, 371] width 1495 height 742
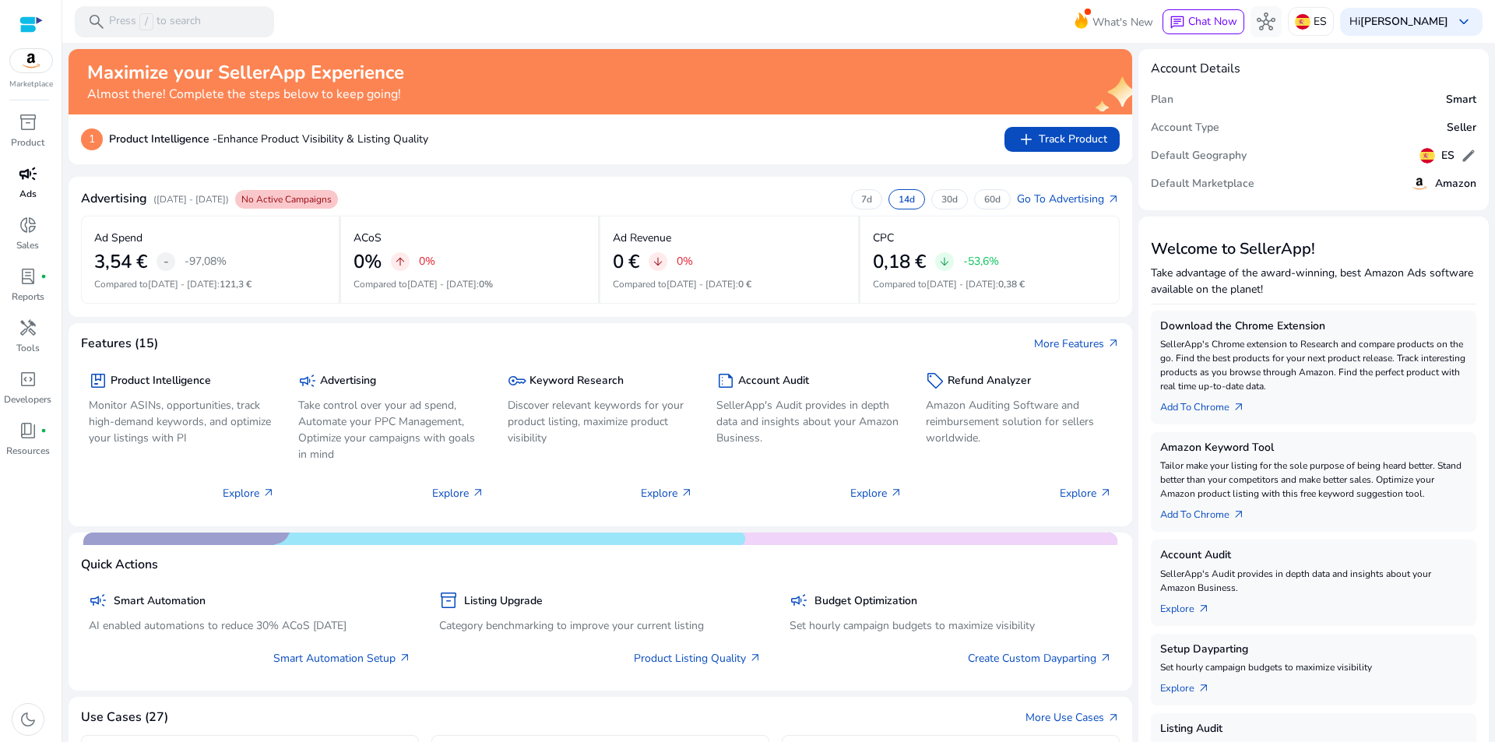
click at [30, 174] on span "campaign" at bounding box center [28, 173] width 19 height 19
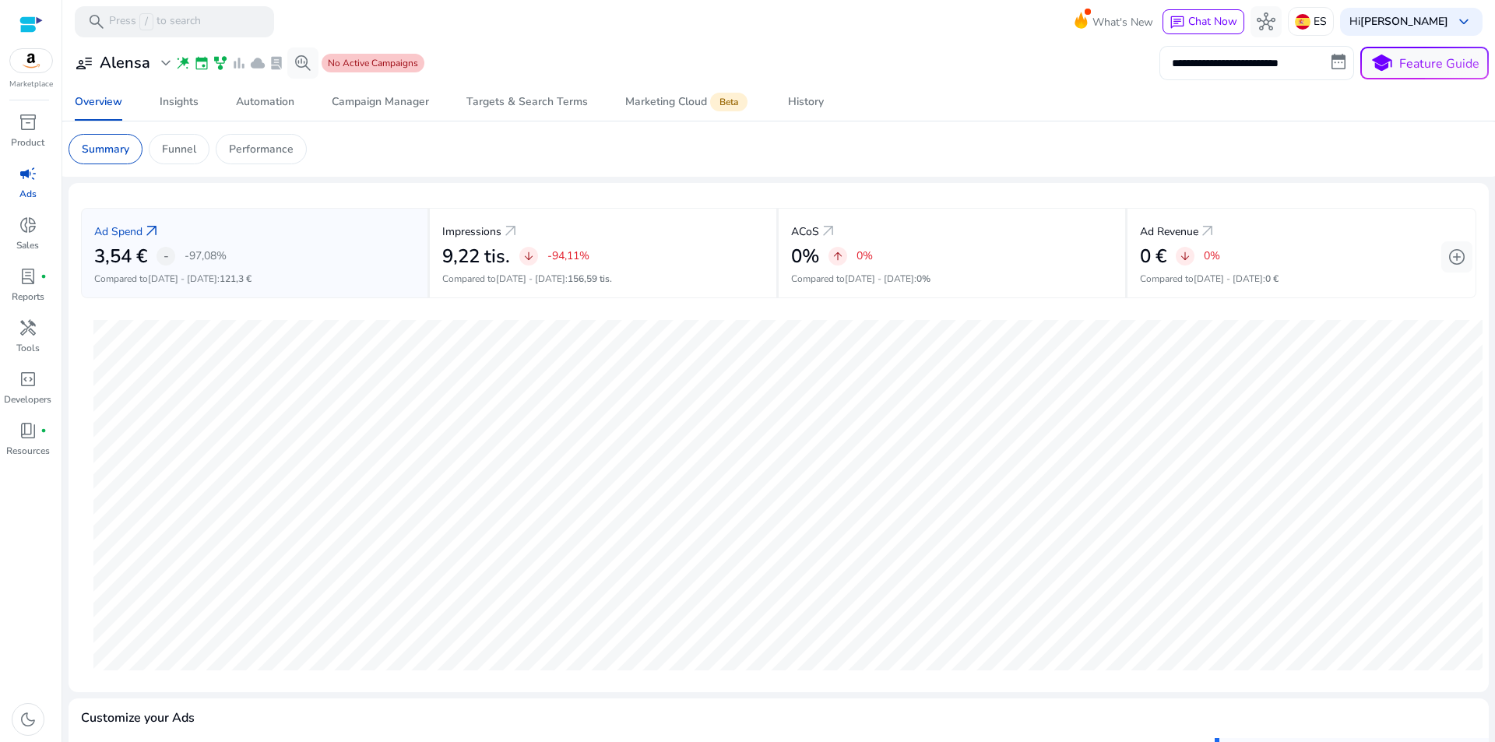
click at [1264, 62] on input "**********" at bounding box center [1257, 63] width 195 height 34
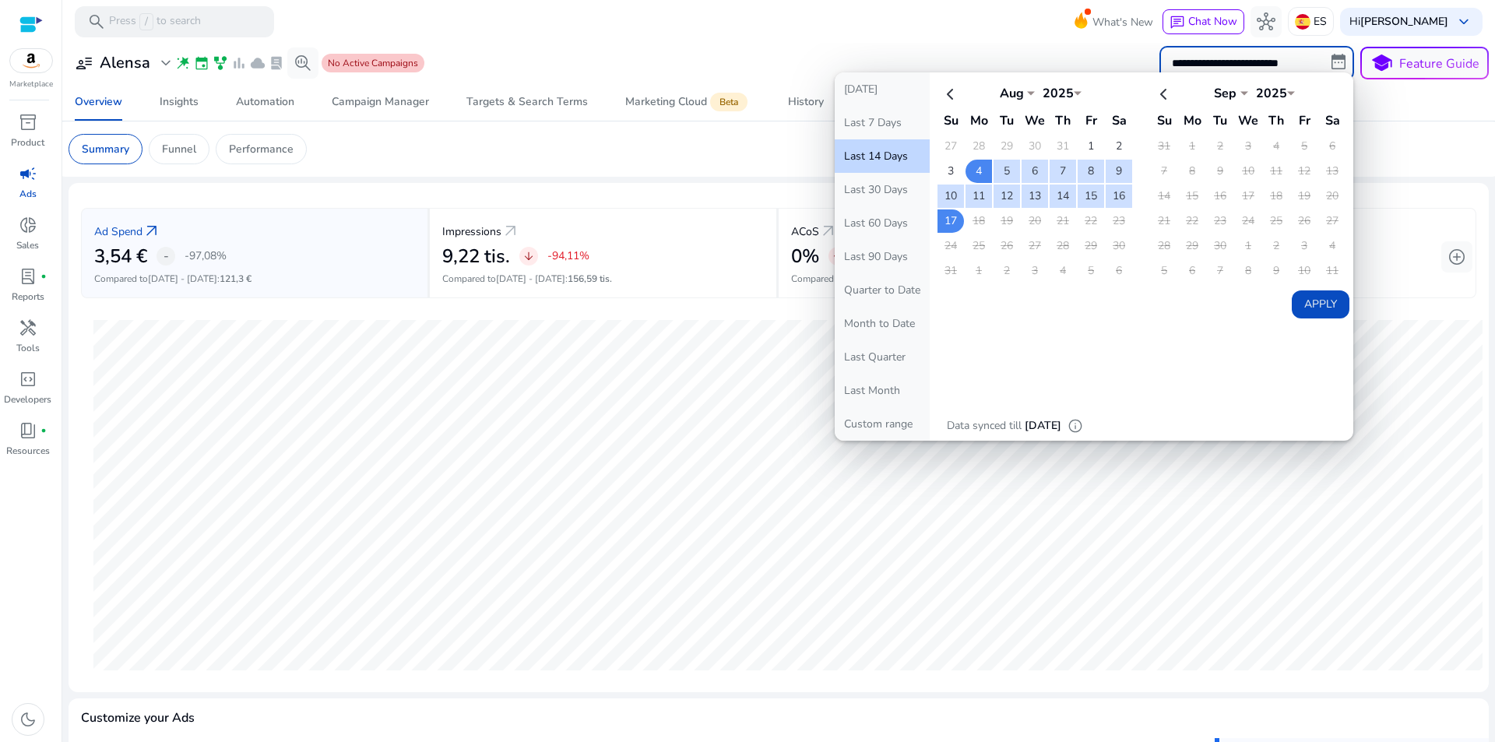
click at [926, 21] on mat-toolbar "search Press / to search What's New chat Chat Now hub ES Hi [PERSON_NAME] keybo…" at bounding box center [778, 21] width 1433 height 43
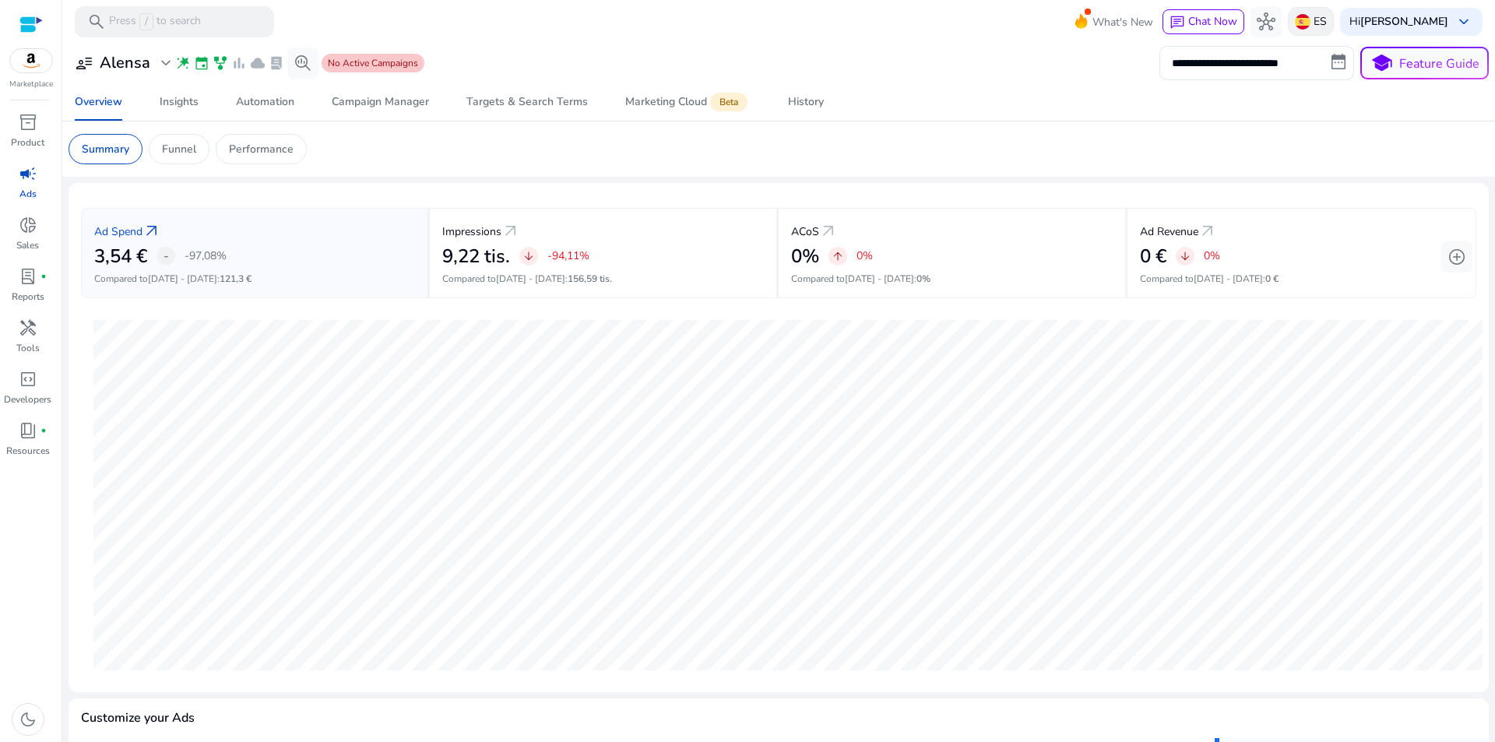
click at [1327, 12] on p "ES" at bounding box center [1320, 21] width 13 height 27
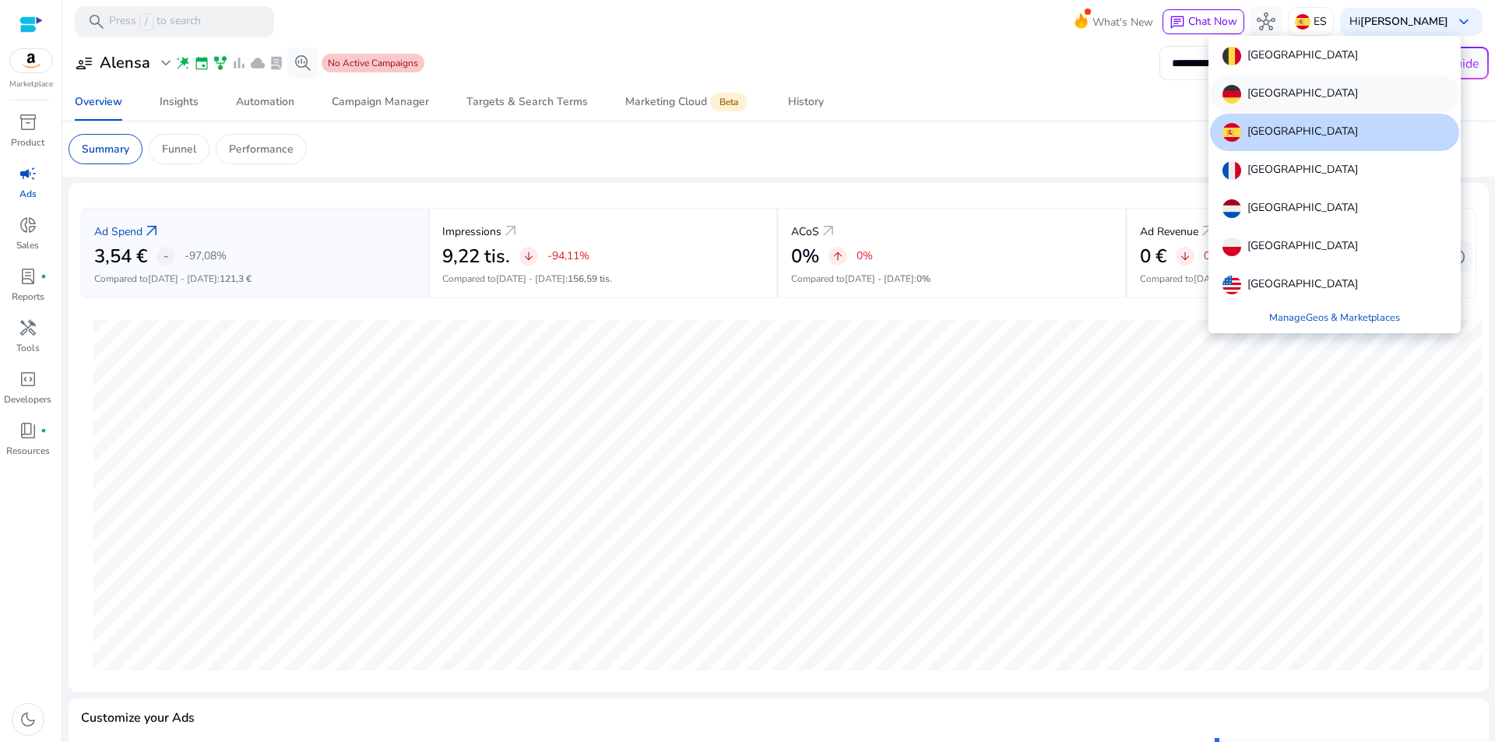
click at [1269, 99] on p "[GEOGRAPHIC_DATA]" at bounding box center [1303, 94] width 111 height 19
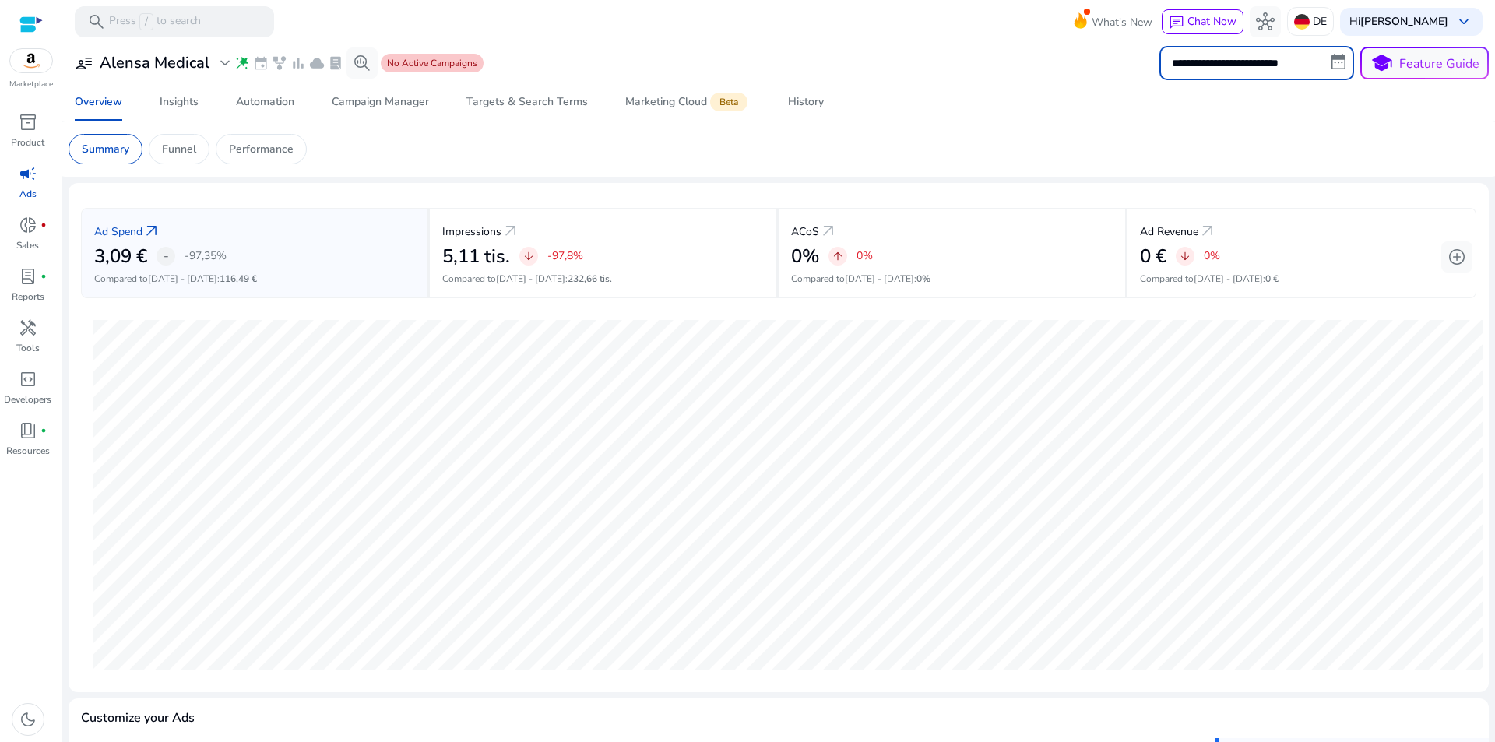
click at [1286, 62] on input "**********" at bounding box center [1257, 63] width 195 height 34
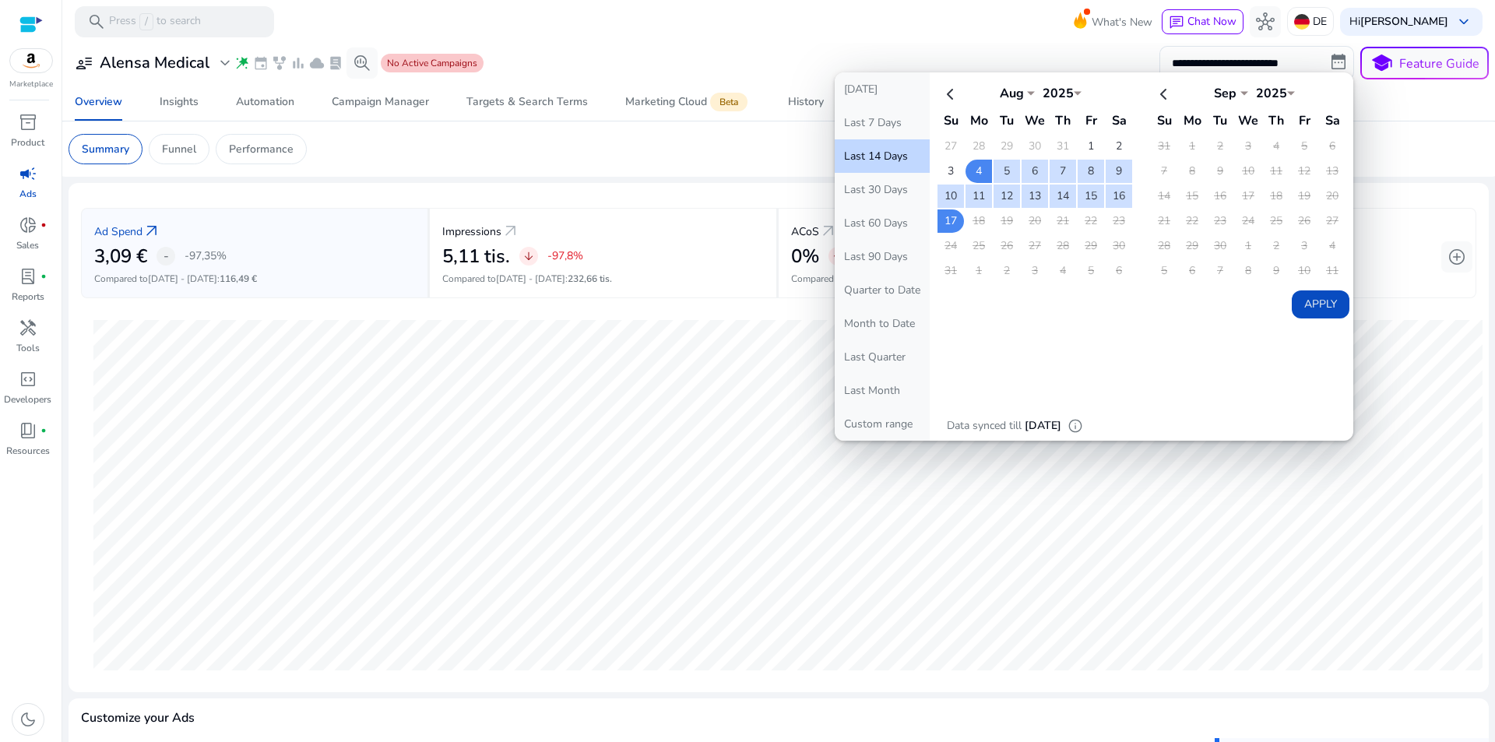
click at [867, 63] on div "**********" at bounding box center [779, 63] width 1421 height 34
